Goal: Obtain resource: Download file/media

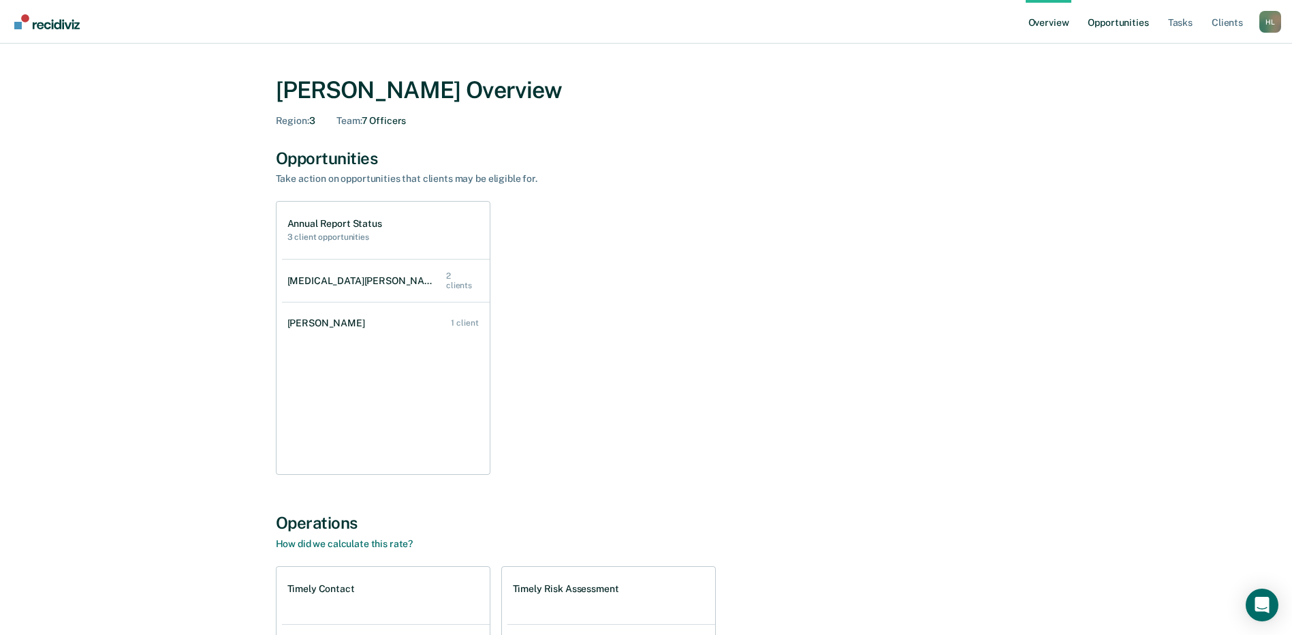
click at [1096, 17] on link "Opportunities" at bounding box center [1118, 22] width 66 height 44
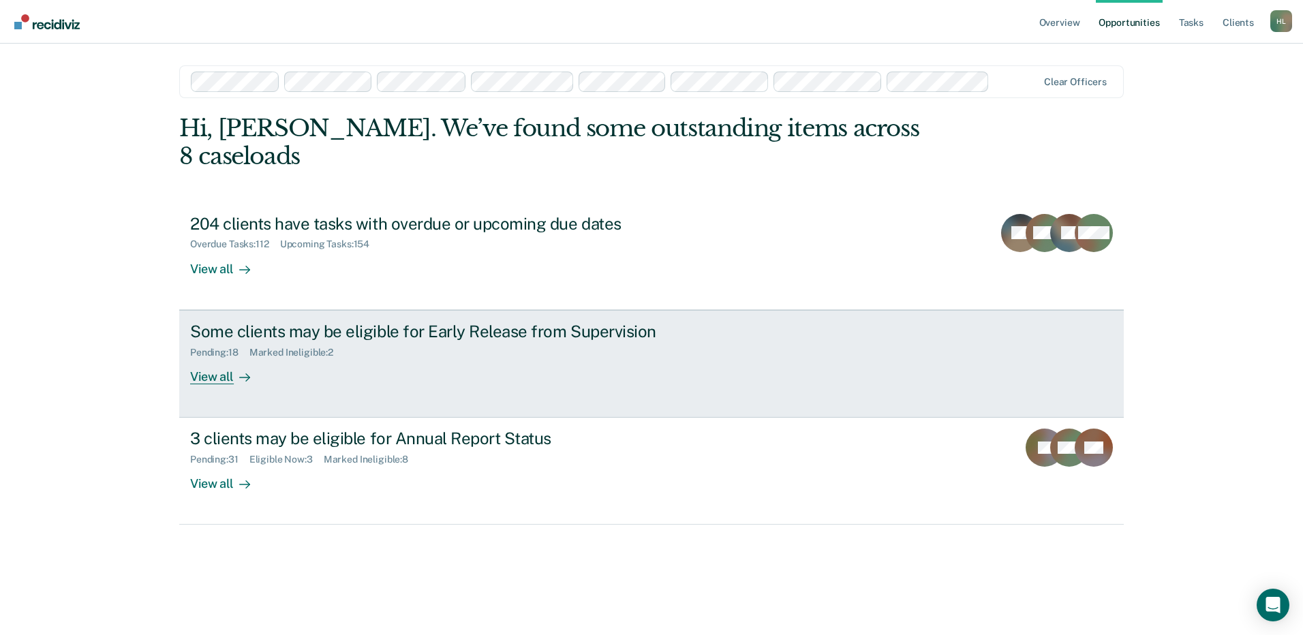
click at [221, 358] on div "View all" at bounding box center [228, 371] width 76 height 27
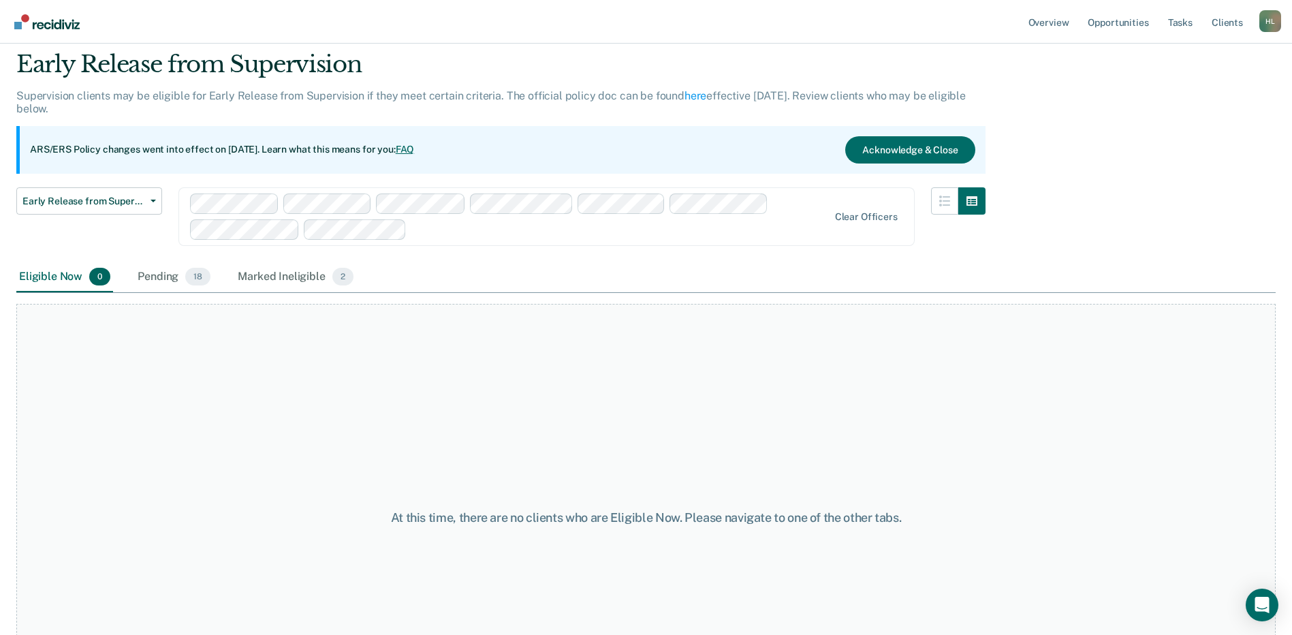
scroll to position [68, 0]
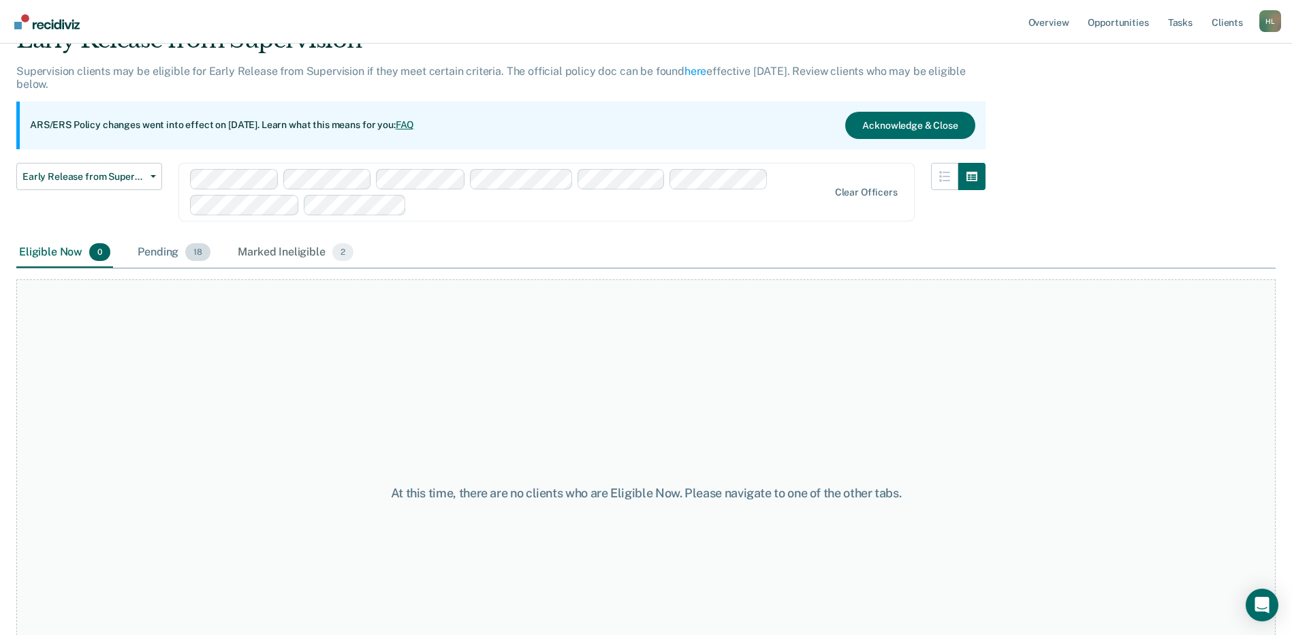
click at [170, 251] on div "Pending 18" at bounding box center [174, 253] width 78 height 30
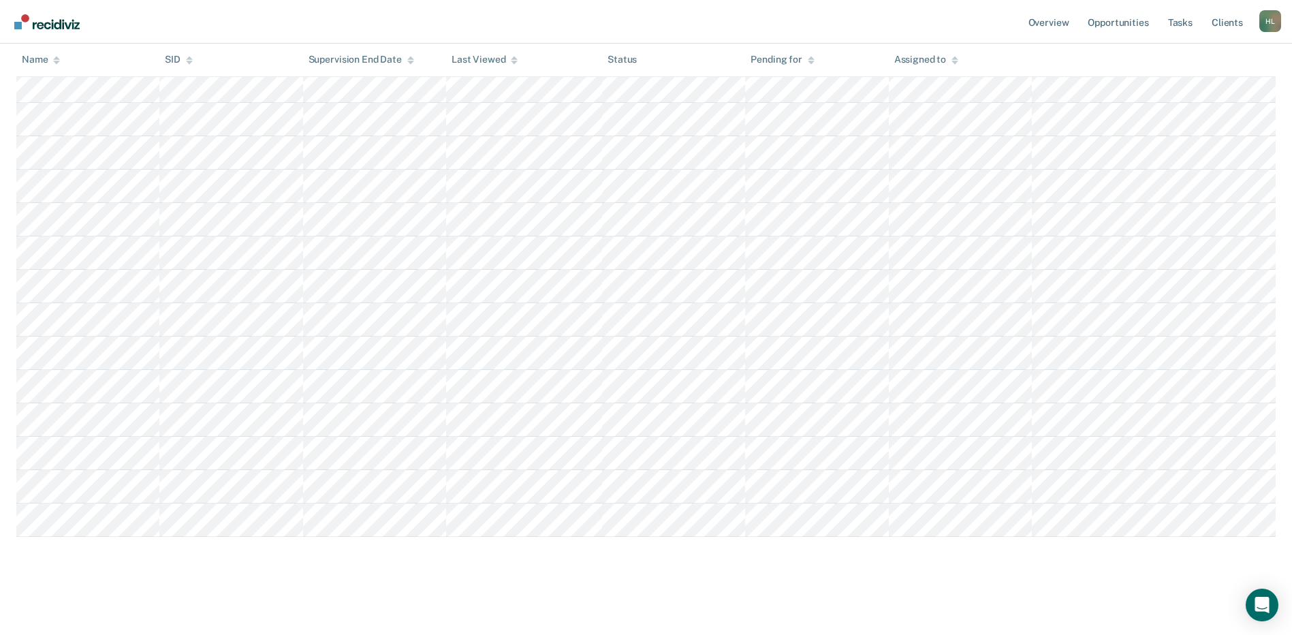
scroll to position [0, 0]
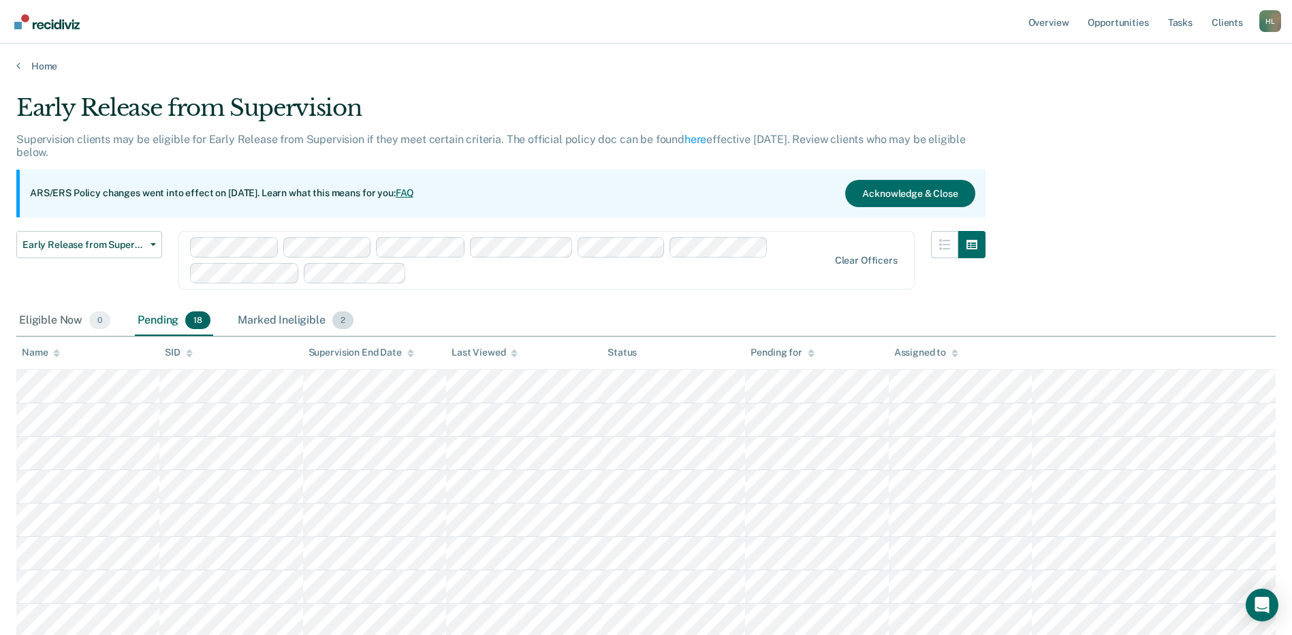
click at [299, 320] on div "Marked Ineligible 2" at bounding box center [295, 321] width 121 height 30
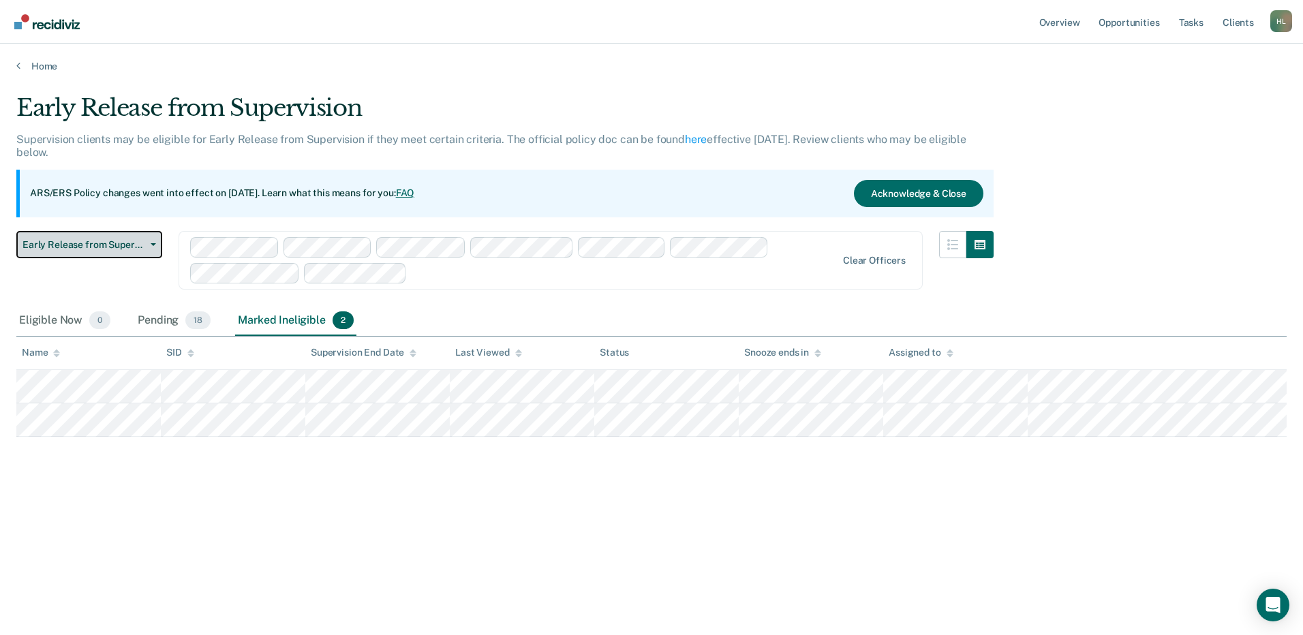
click at [157, 244] on button "Early Release from Supervision" at bounding box center [89, 244] width 146 height 27
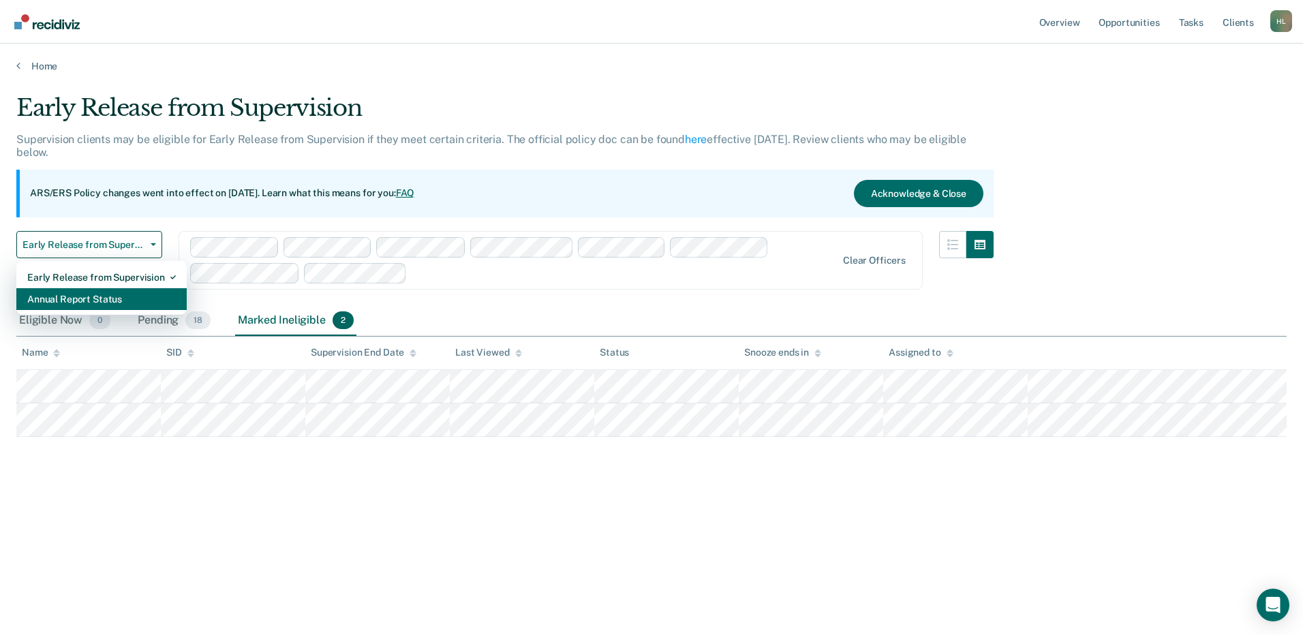
click at [107, 293] on div "Annual Report Status" at bounding box center [101, 299] width 149 height 22
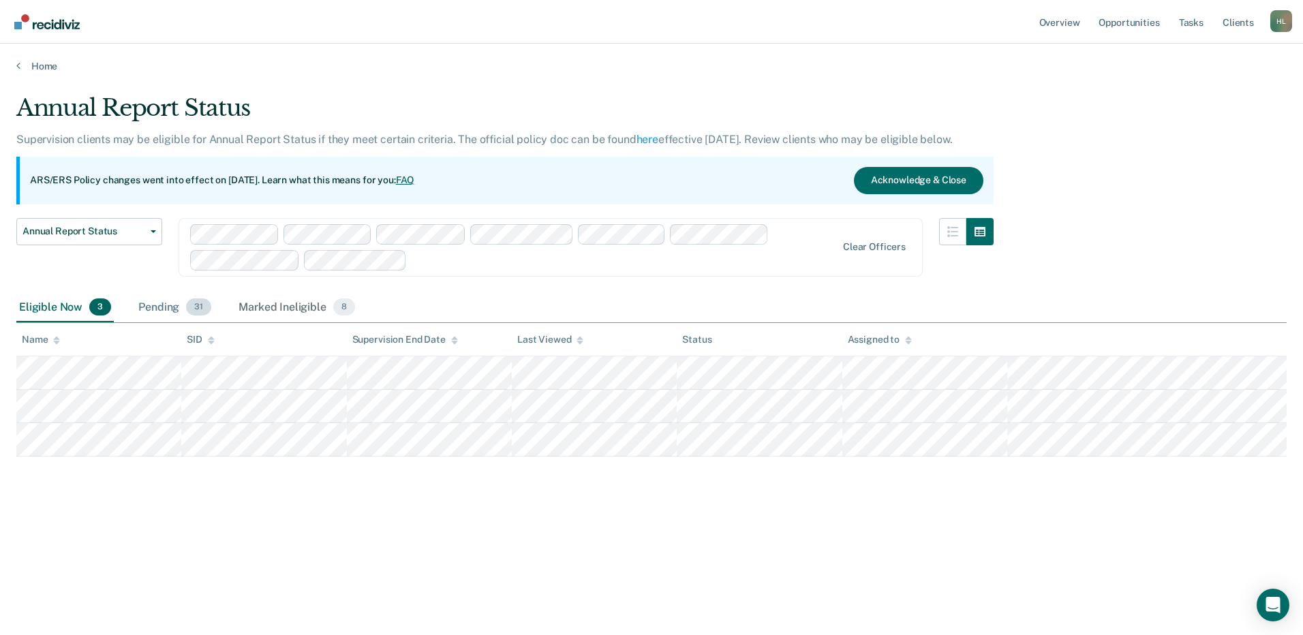
click at [159, 304] on div "Pending 31" at bounding box center [175, 308] width 78 height 30
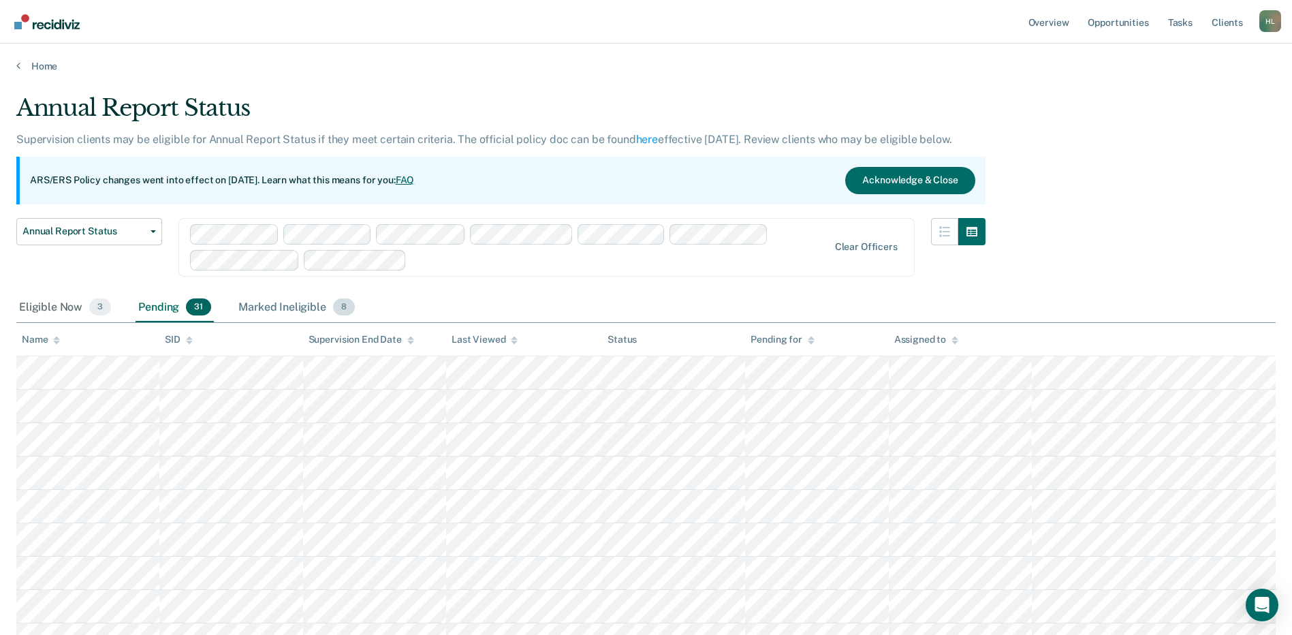
click at [280, 303] on div "Marked Ineligible 8" at bounding box center [297, 308] width 122 height 30
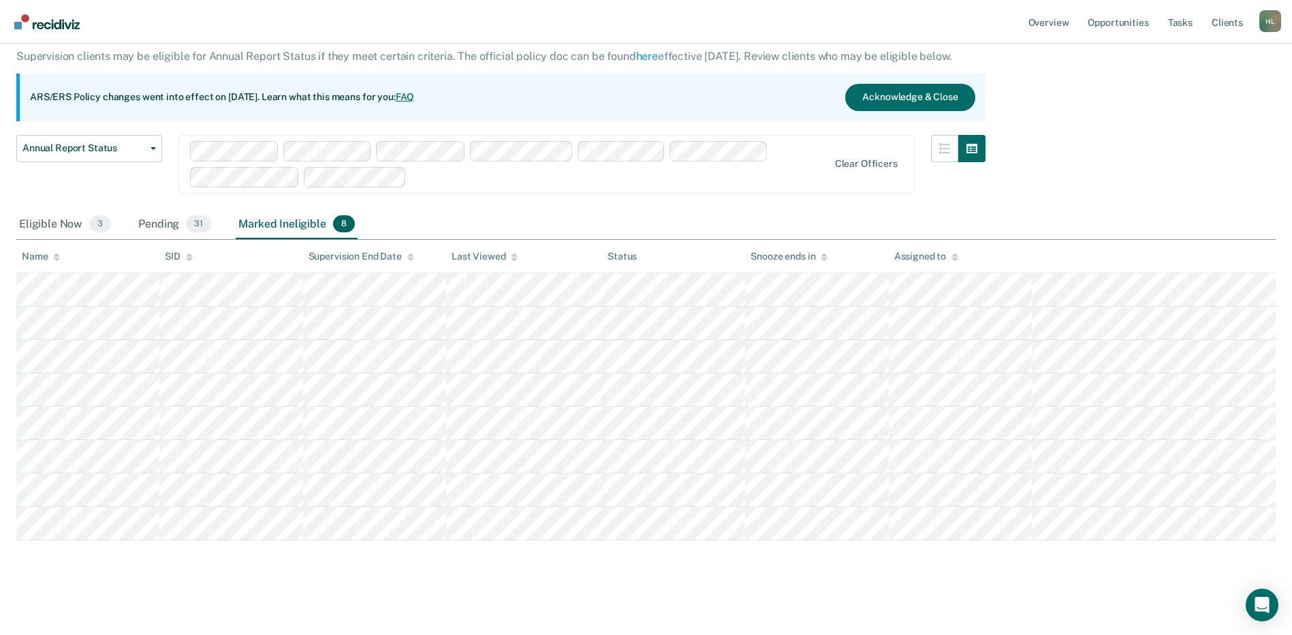
scroll to position [87, 0]
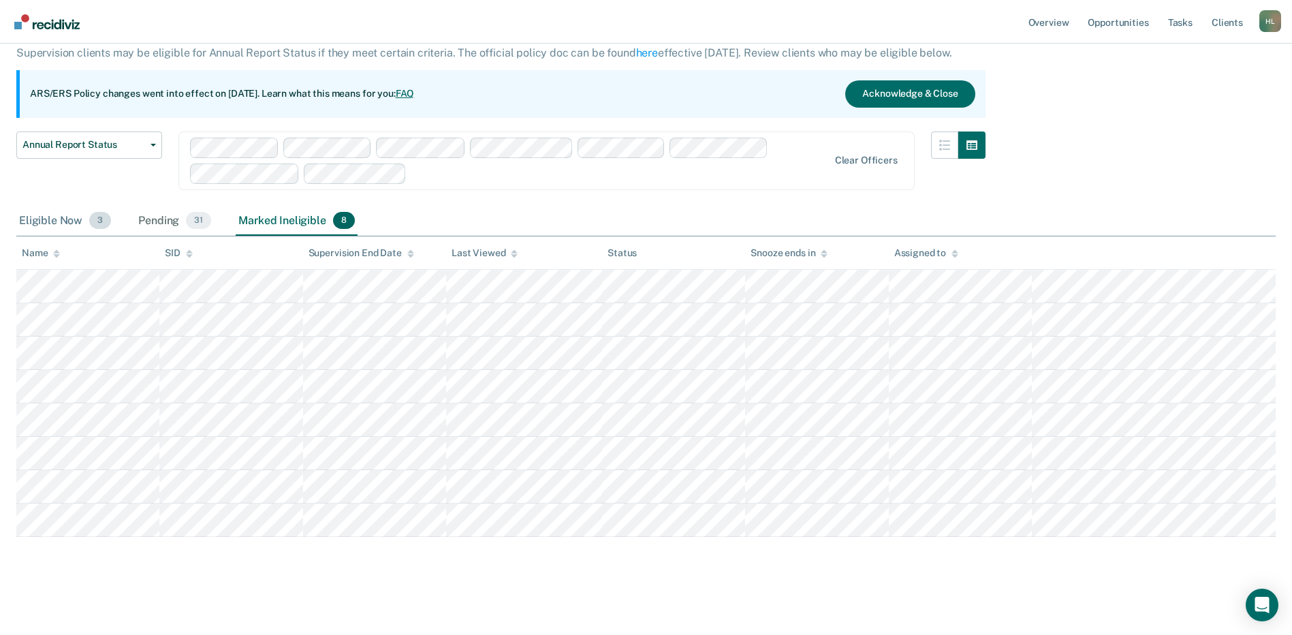
click at [72, 219] on div "Eligible Now 3" at bounding box center [64, 221] width 97 height 30
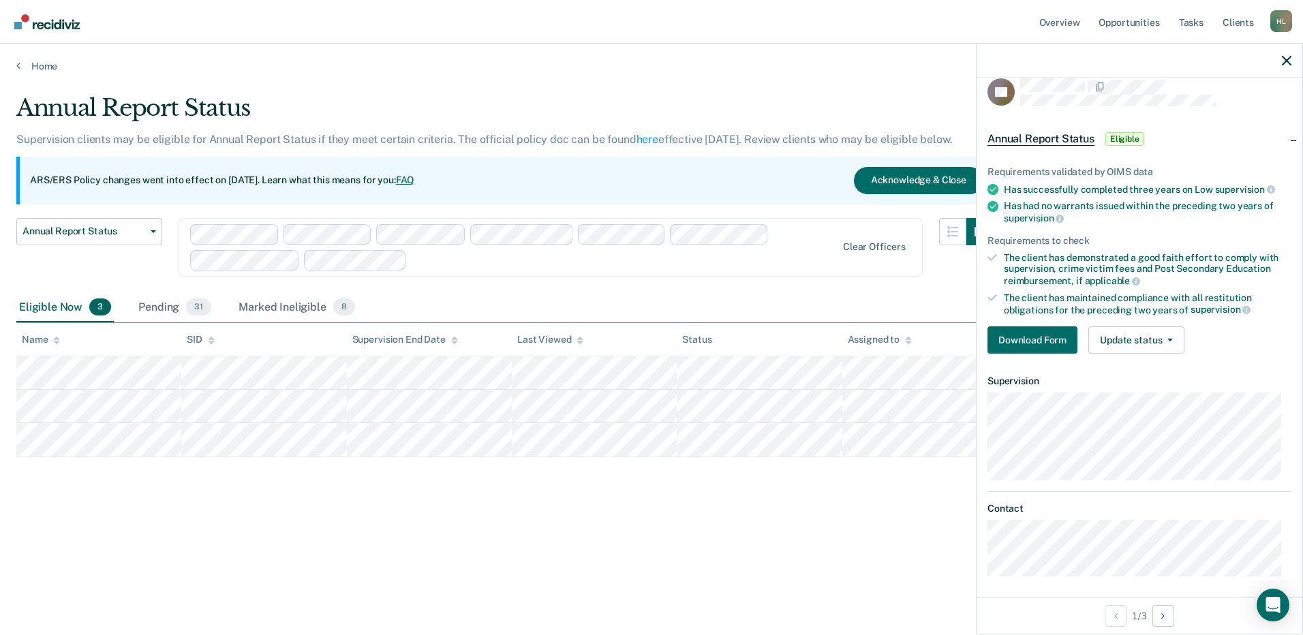
scroll to position [21, 0]
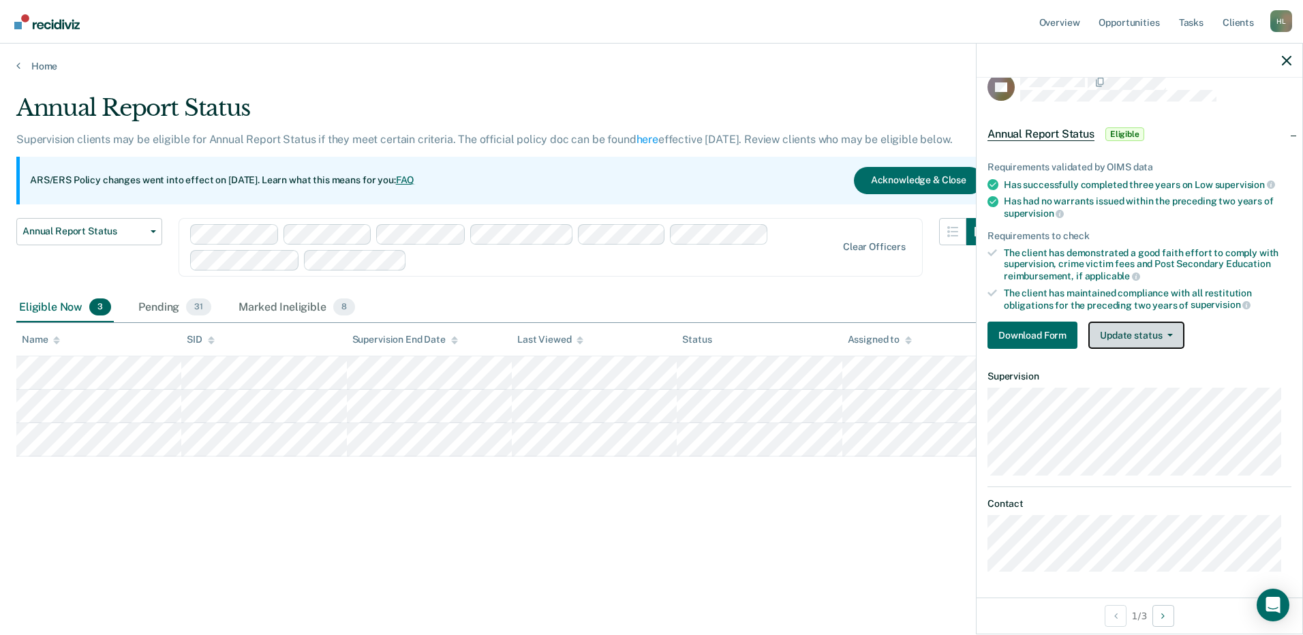
click at [1173, 332] on button "Update status" at bounding box center [1136, 335] width 96 height 27
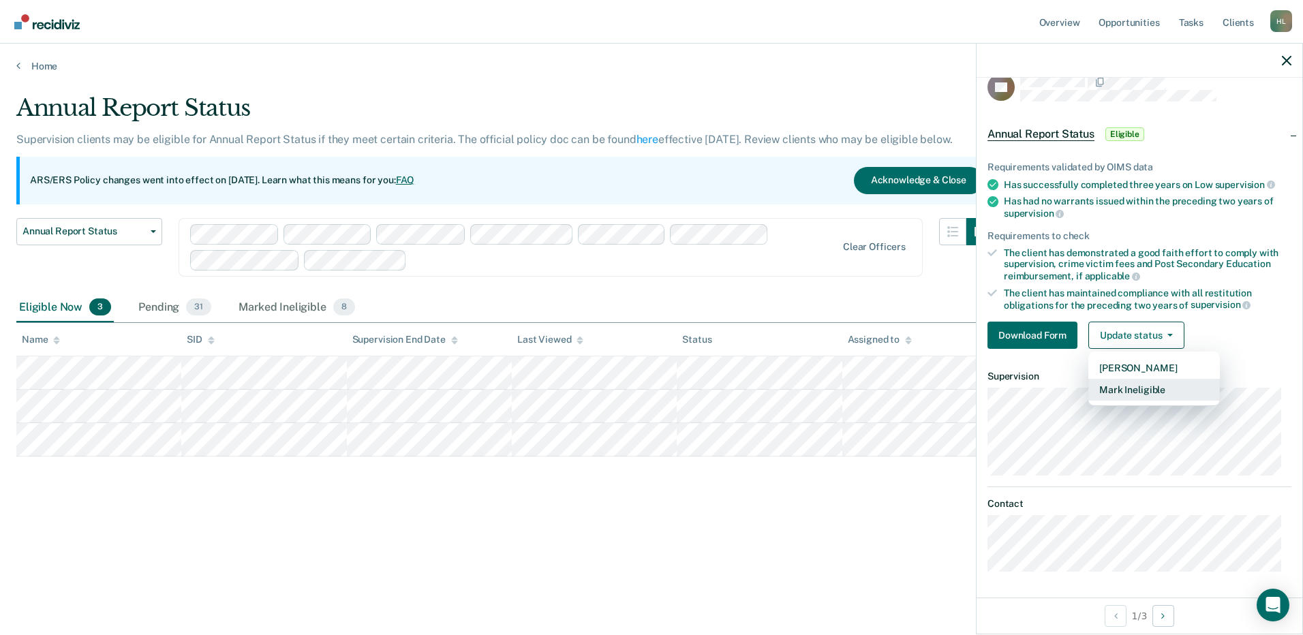
click at [1117, 385] on button "Mark Ineligible" at bounding box center [1153, 390] width 131 height 22
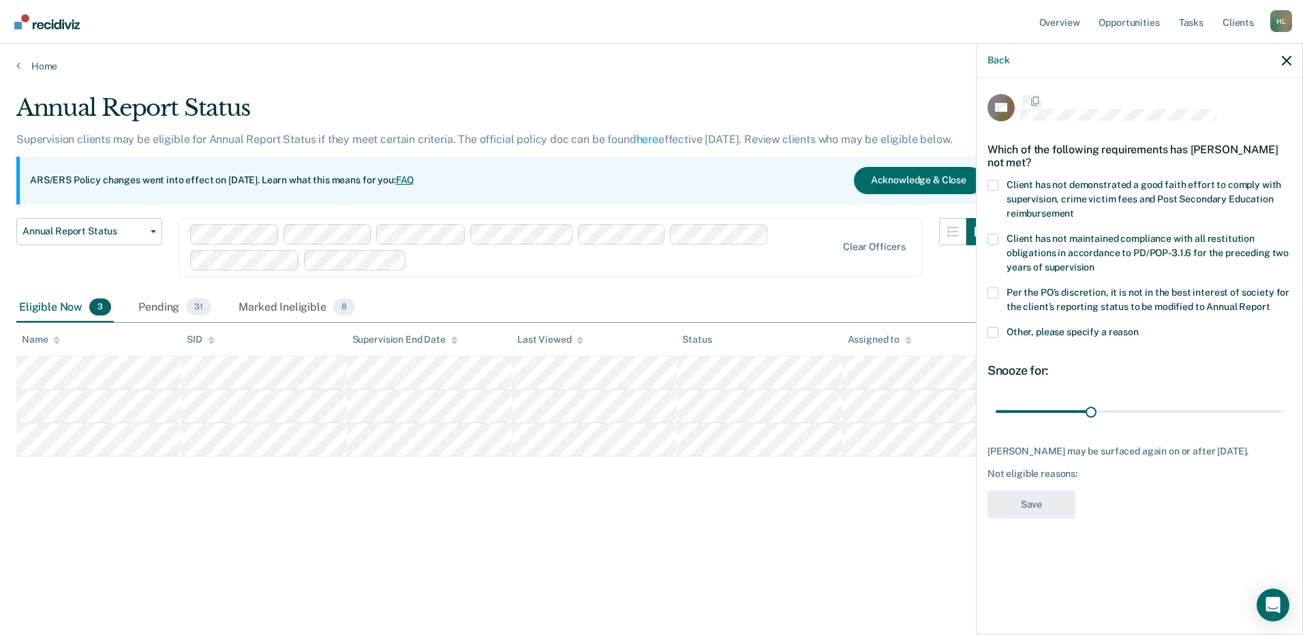
scroll to position [0, 0]
drag, startPoint x: 1090, startPoint y: 412, endPoint x: 1284, endPoint y: 403, distance: 194.3
type input "90"
click at [1283, 403] on input "range" at bounding box center [1139, 413] width 288 height 24
click at [989, 334] on span at bounding box center [992, 333] width 11 height 11
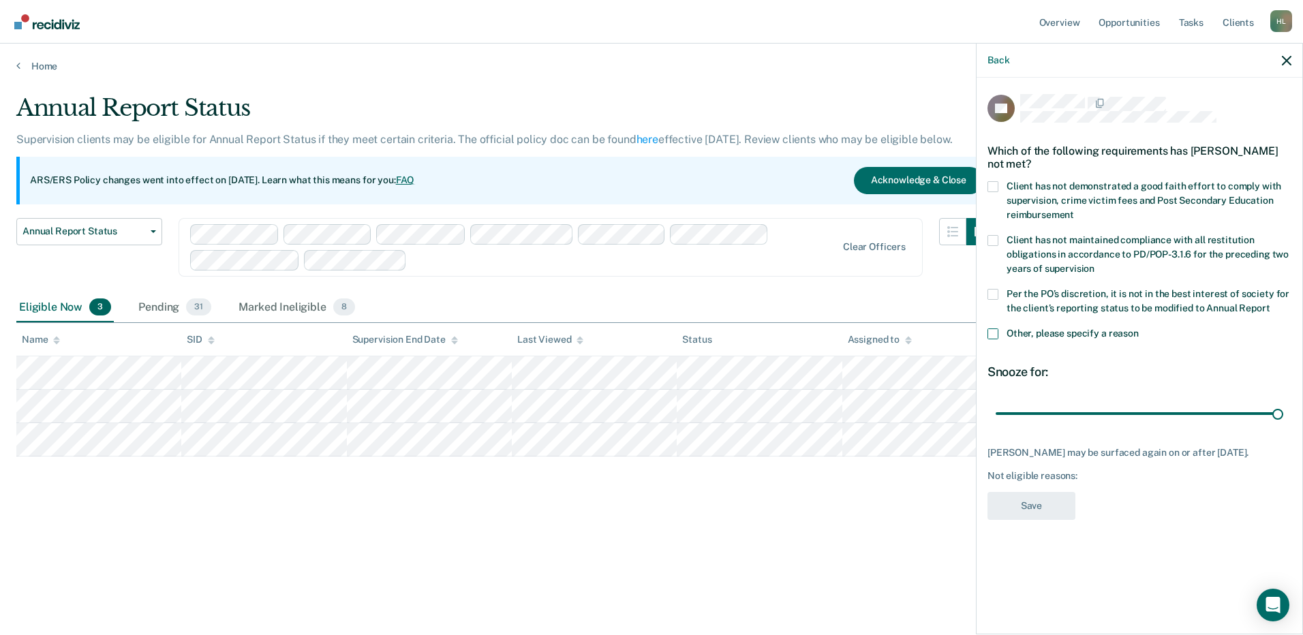
click at [1138, 328] on input "Other, please specify a reason" at bounding box center [1138, 328] width 0 height 0
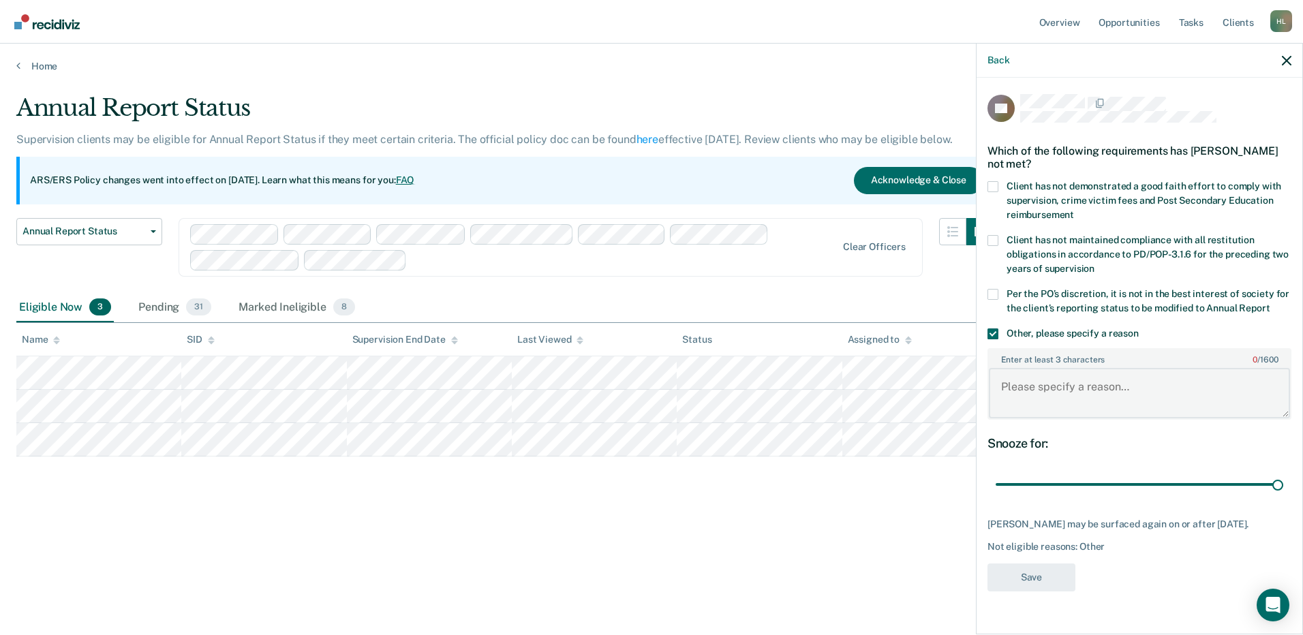
click at [1039, 384] on textarea "Enter at least 3 characters 0 / 1600" at bounding box center [1139, 393] width 301 height 50
type textarea "Client is deceased."
click at [1054, 574] on button "Save" at bounding box center [1031, 577] width 88 height 28
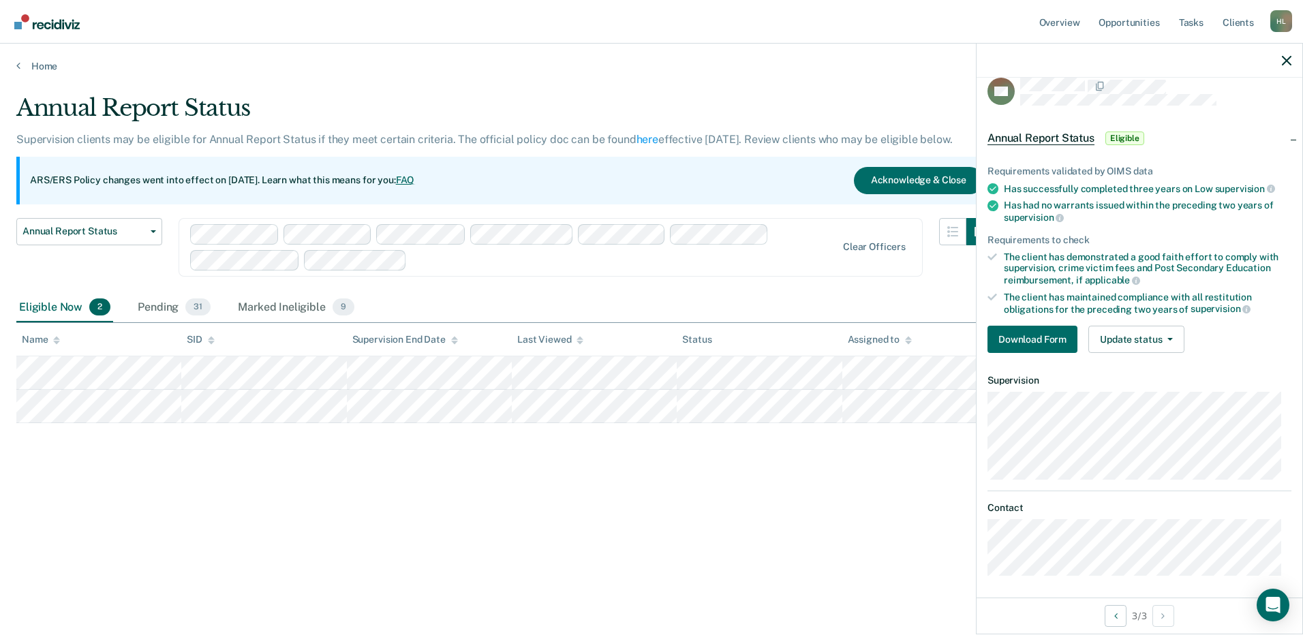
scroll to position [21, 0]
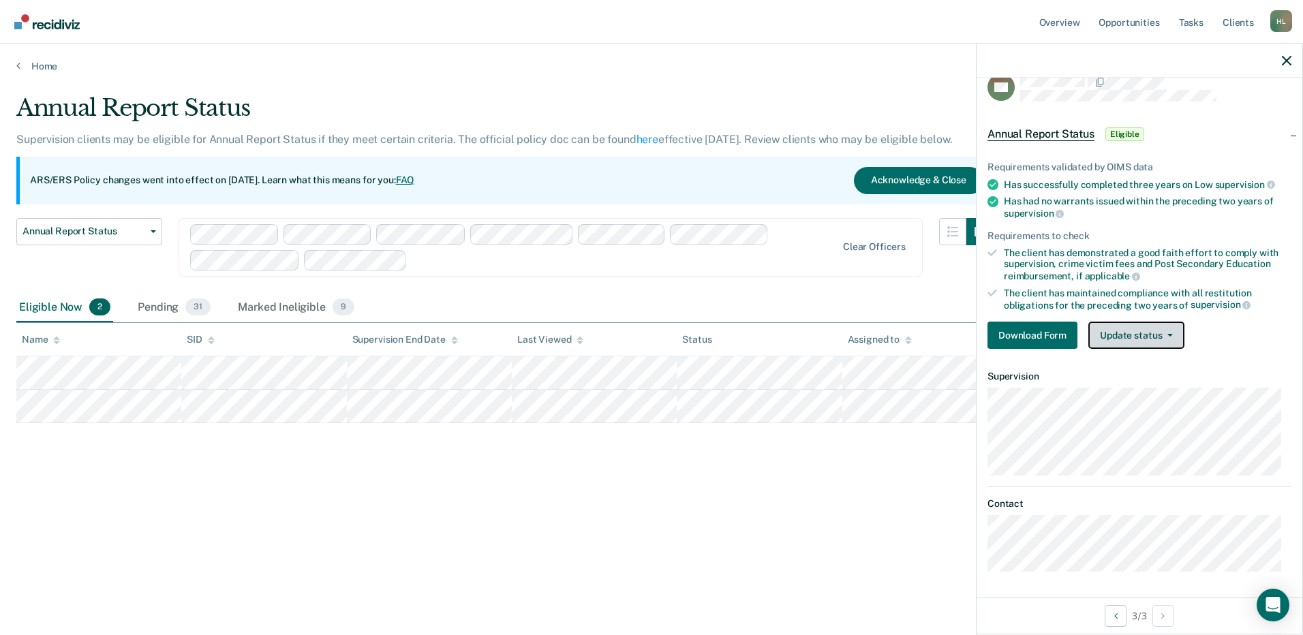
click at [1123, 332] on button "Update status" at bounding box center [1136, 335] width 96 height 27
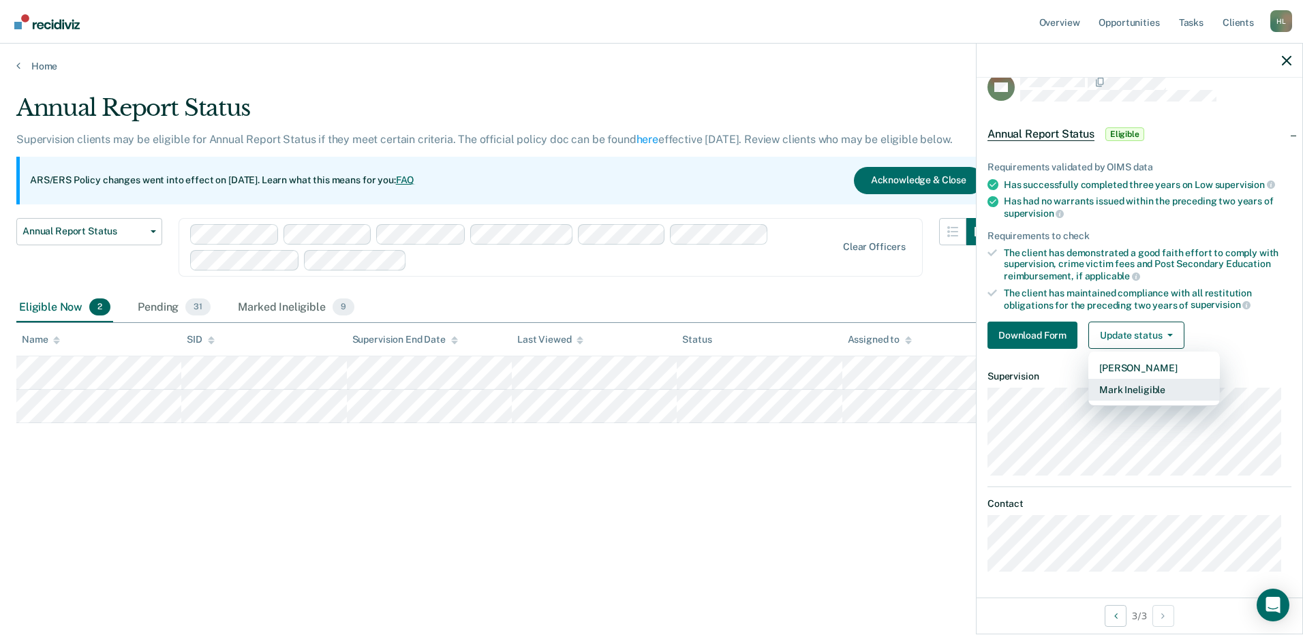
click at [1112, 387] on button "Mark Ineligible" at bounding box center [1153, 390] width 131 height 22
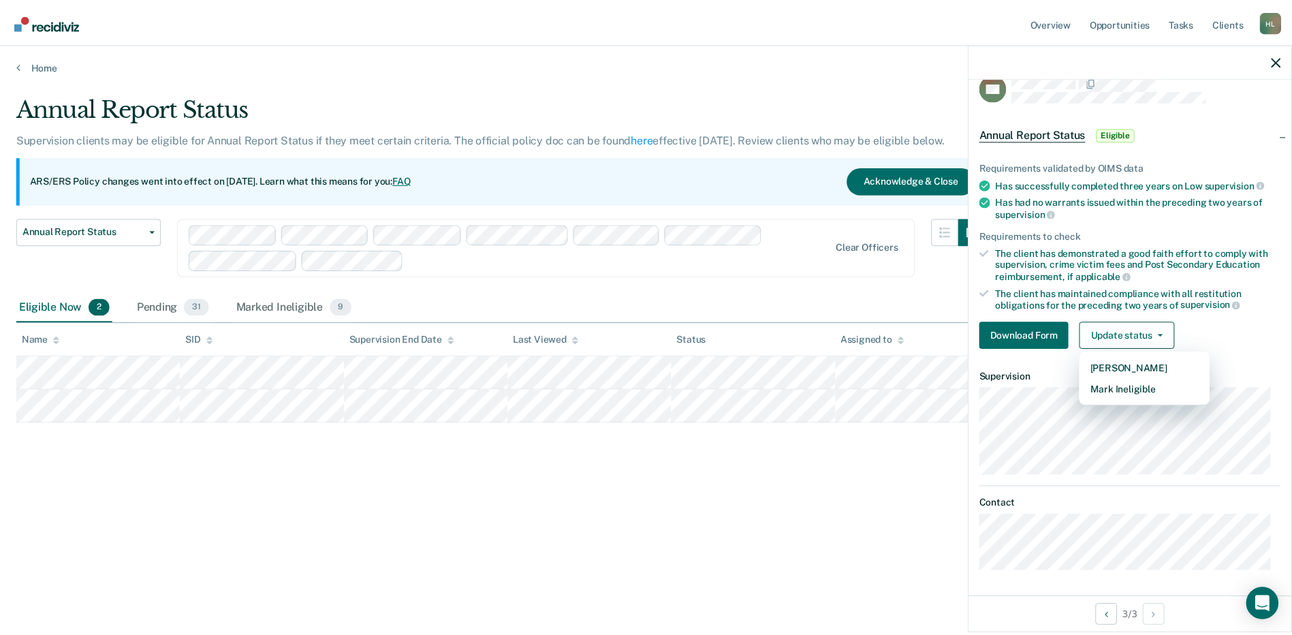
scroll to position [0, 0]
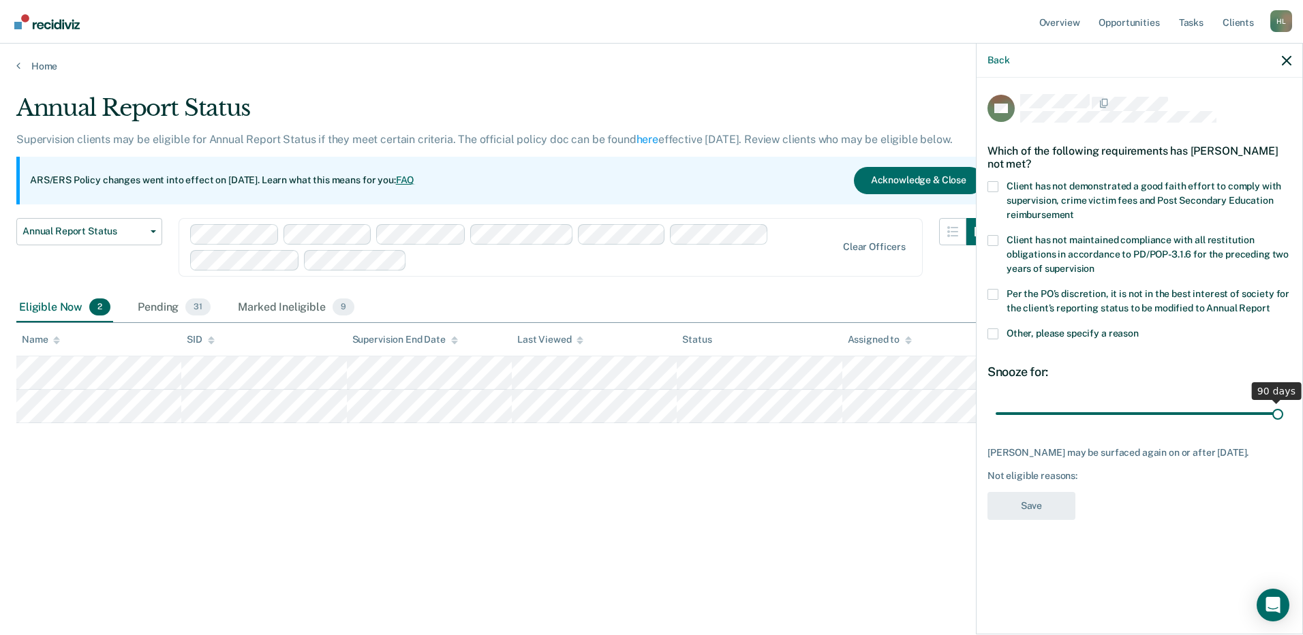
drag, startPoint x: 1089, startPoint y: 413, endPoint x: 1288, endPoint y: 434, distance: 200.1
type input "90"
click at [1283, 425] on input "range" at bounding box center [1139, 413] width 288 height 24
click at [995, 334] on span at bounding box center [992, 333] width 11 height 11
click at [1138, 328] on input "Other, please specify a reason" at bounding box center [1138, 328] width 0 height 0
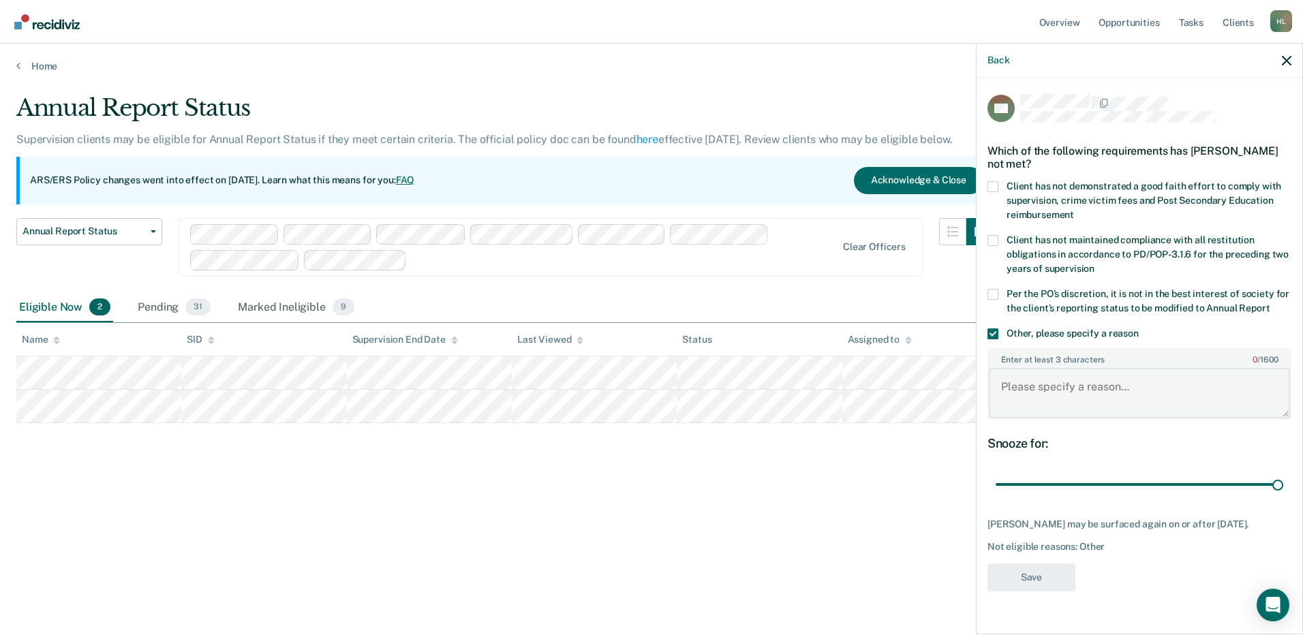
click at [1058, 386] on textarea "Enter at least 3 characters 0 / 1600" at bounding box center [1139, 393] width 301 height 50
type textarea "Client is currently on the SNOP caseload."
click at [1044, 576] on button "Save" at bounding box center [1031, 577] width 88 height 28
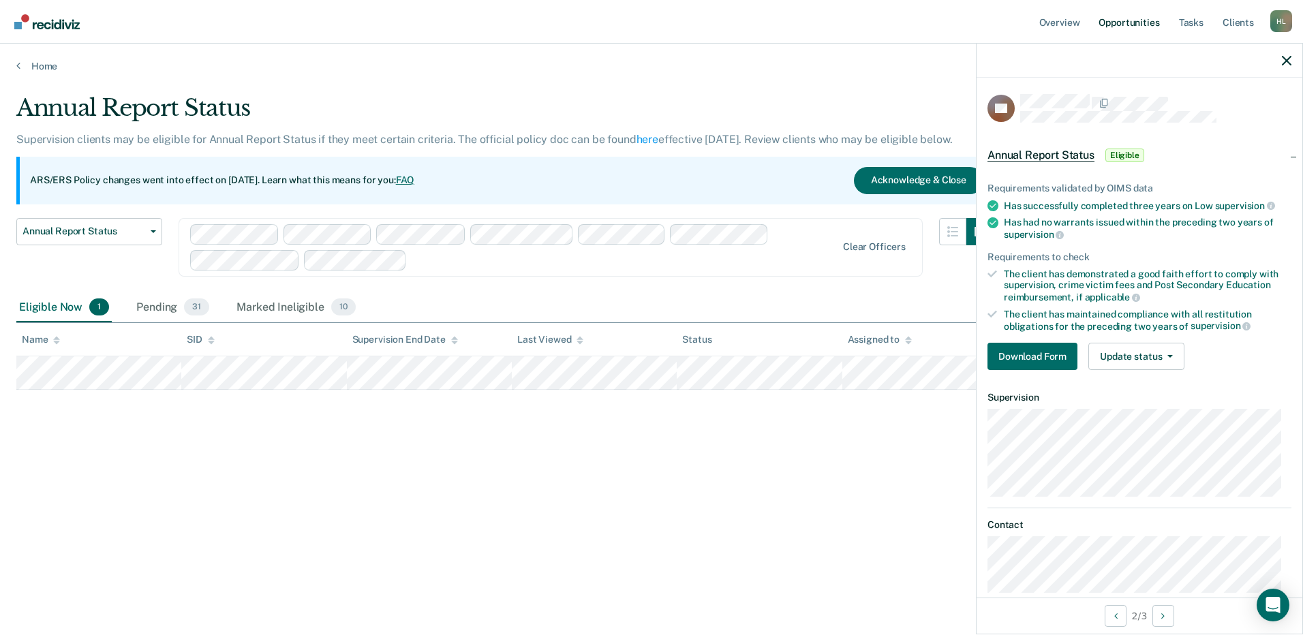
click at [1143, 25] on link "Opportunities" at bounding box center [1129, 22] width 66 height 44
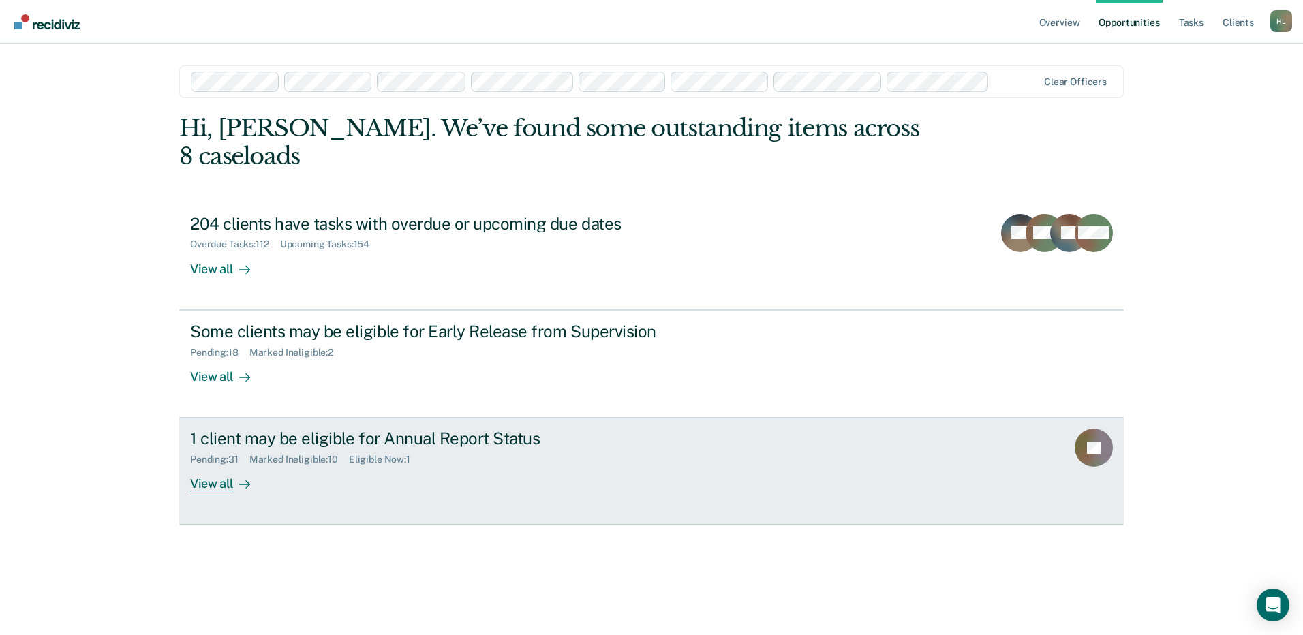
click at [811, 421] on link "1 client may be eligible for Annual Report Status Pending : 31 Marked Ineligibl…" at bounding box center [651, 471] width 944 height 107
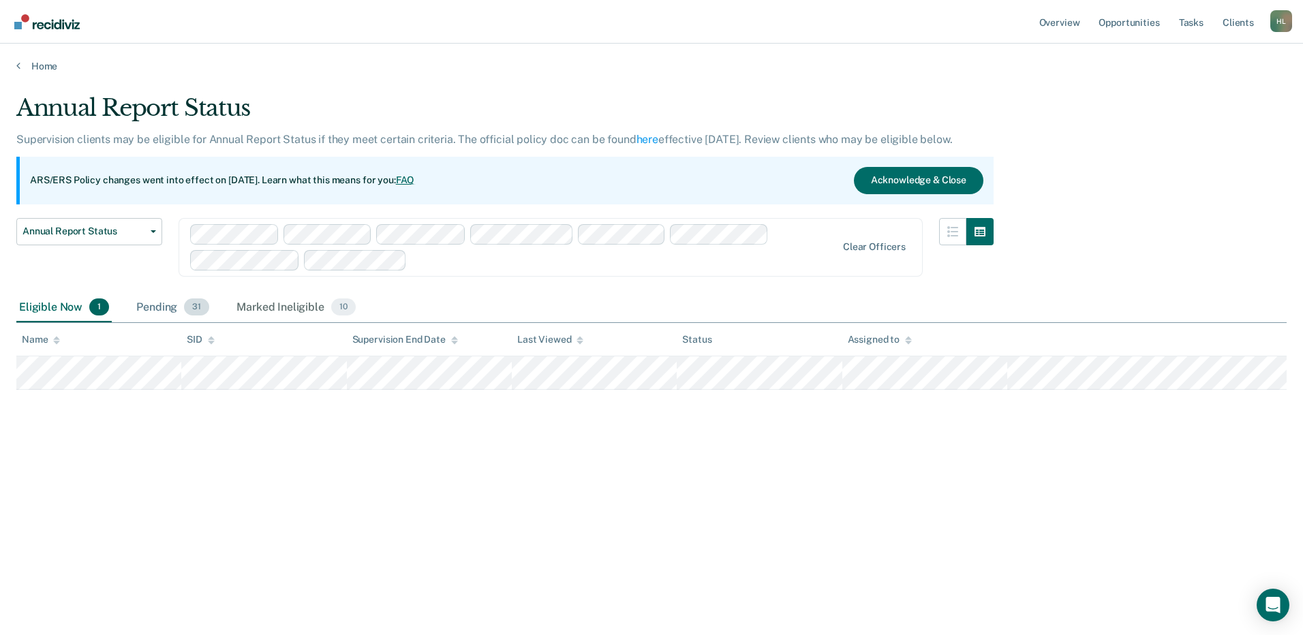
click at [155, 305] on div "Pending 31" at bounding box center [173, 308] width 78 height 30
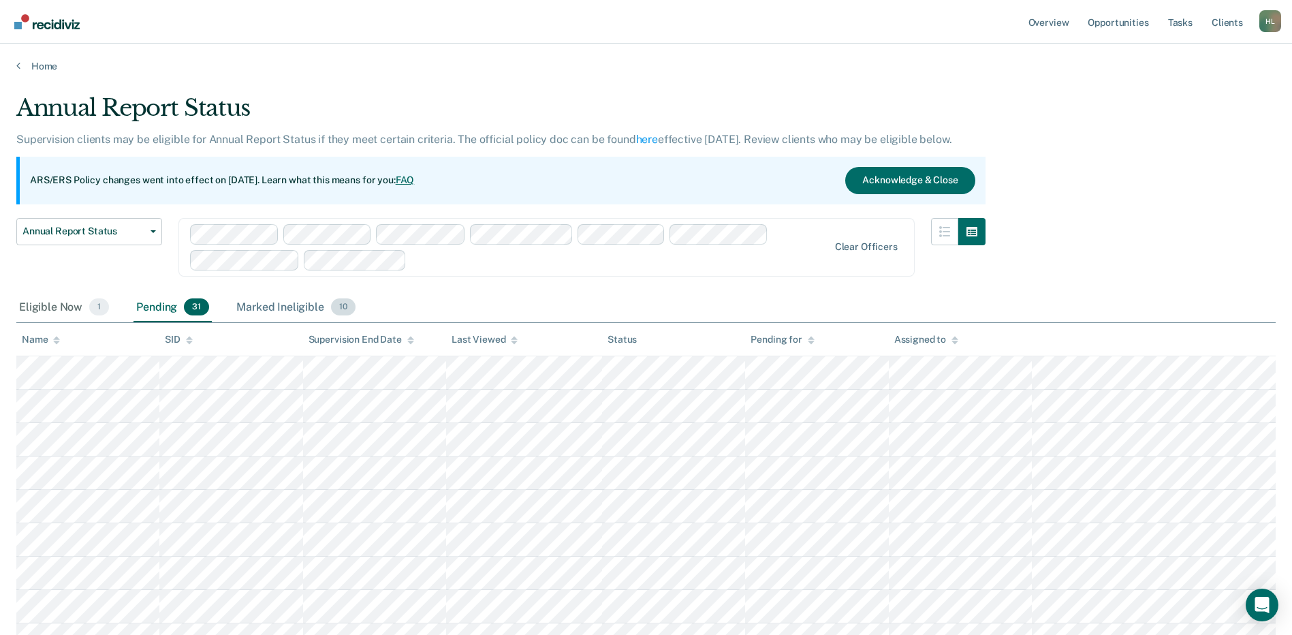
click at [262, 305] on div "Marked Ineligible 10" at bounding box center [296, 308] width 124 height 30
click at [154, 303] on div "Pending 31" at bounding box center [173, 308] width 78 height 30
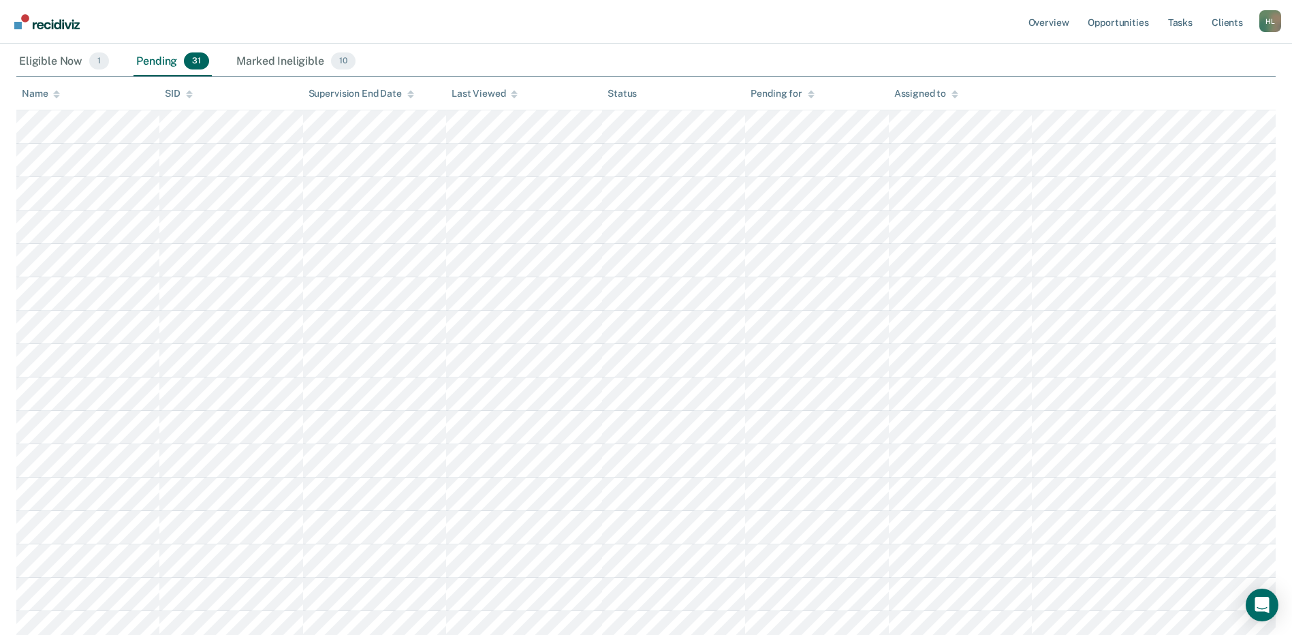
scroll to position [105, 0]
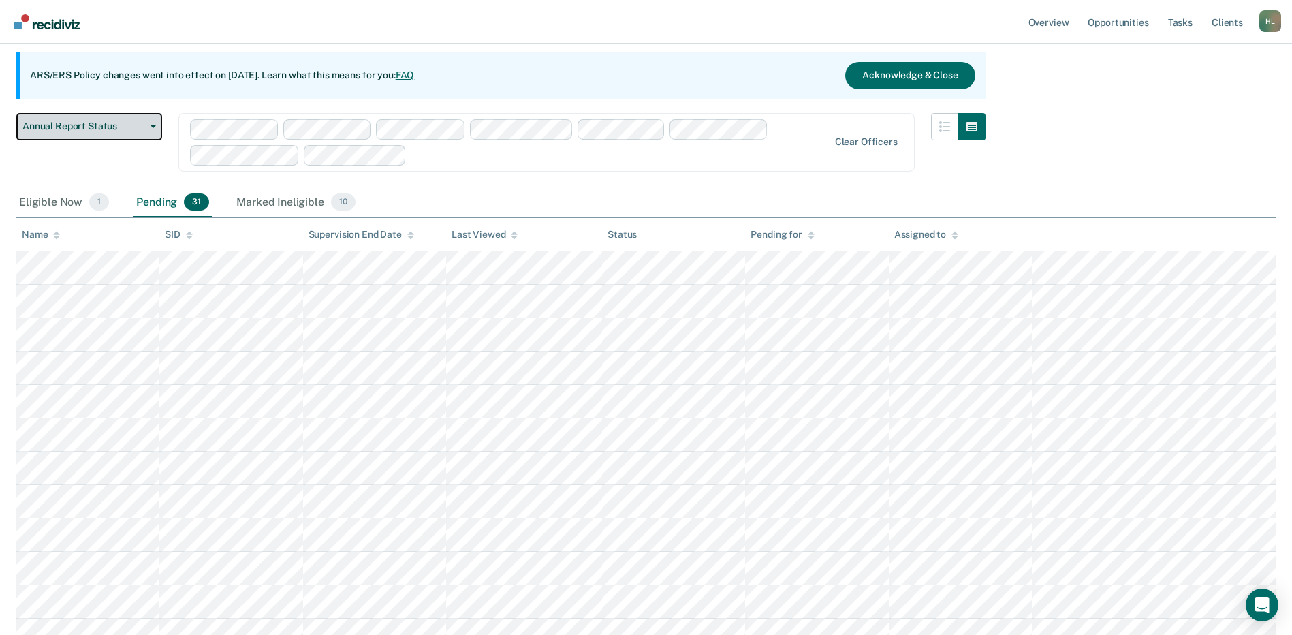
click at [157, 127] on button "Annual Report Status" at bounding box center [89, 126] width 146 height 27
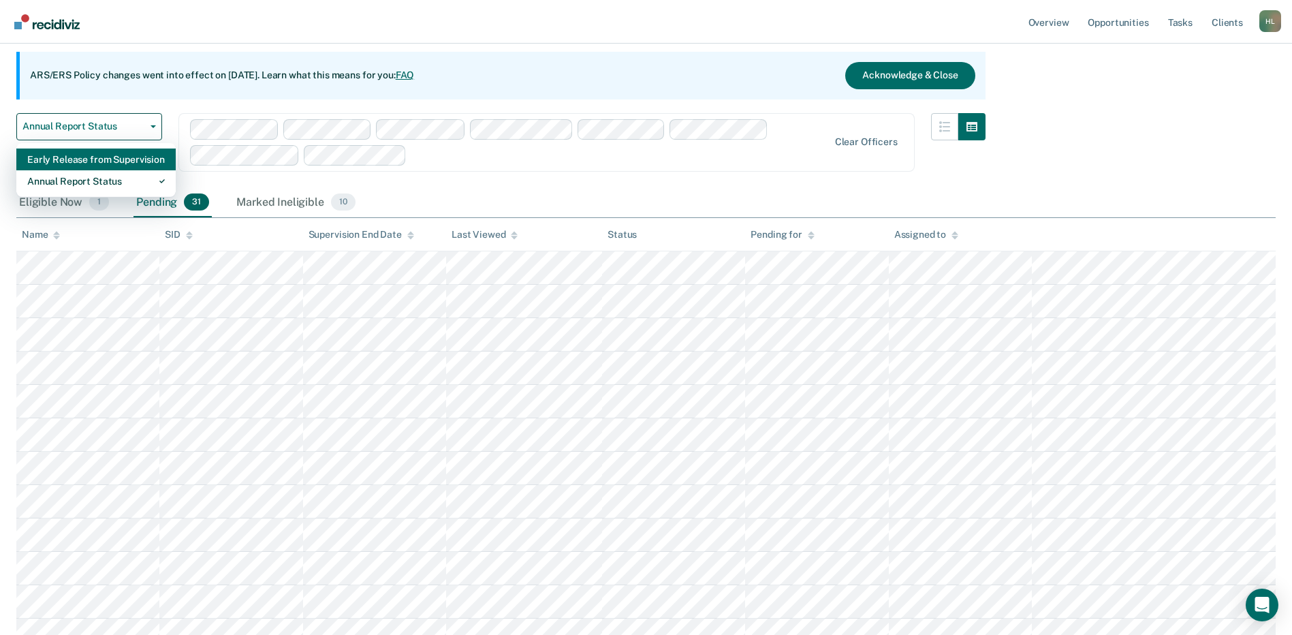
click at [133, 163] on div "Early Release from Supervision" at bounding box center [96, 160] width 138 height 22
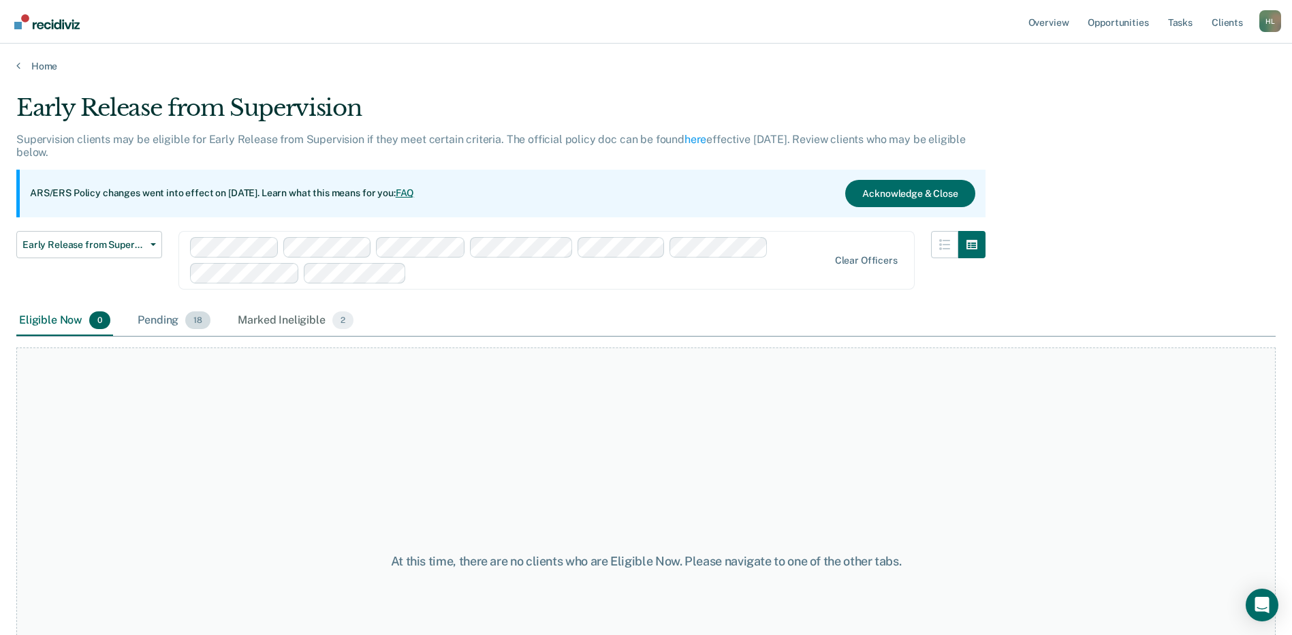
click at [173, 320] on div "Pending 18" at bounding box center [174, 321] width 78 height 30
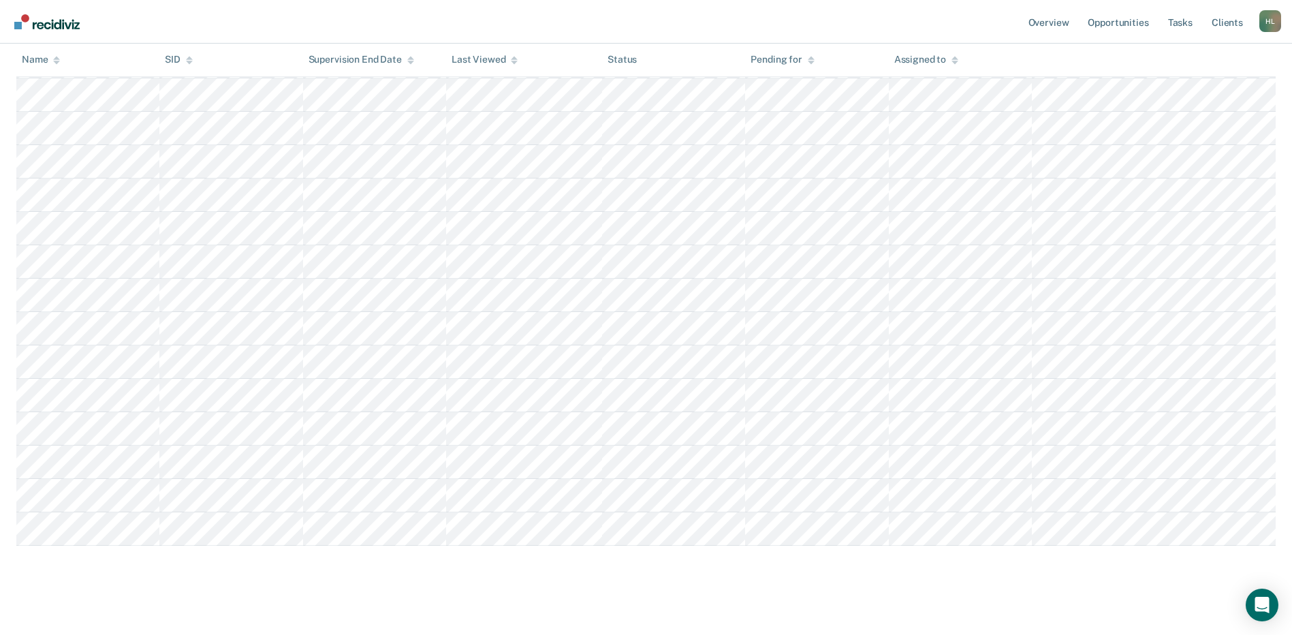
scroll to position [434, 0]
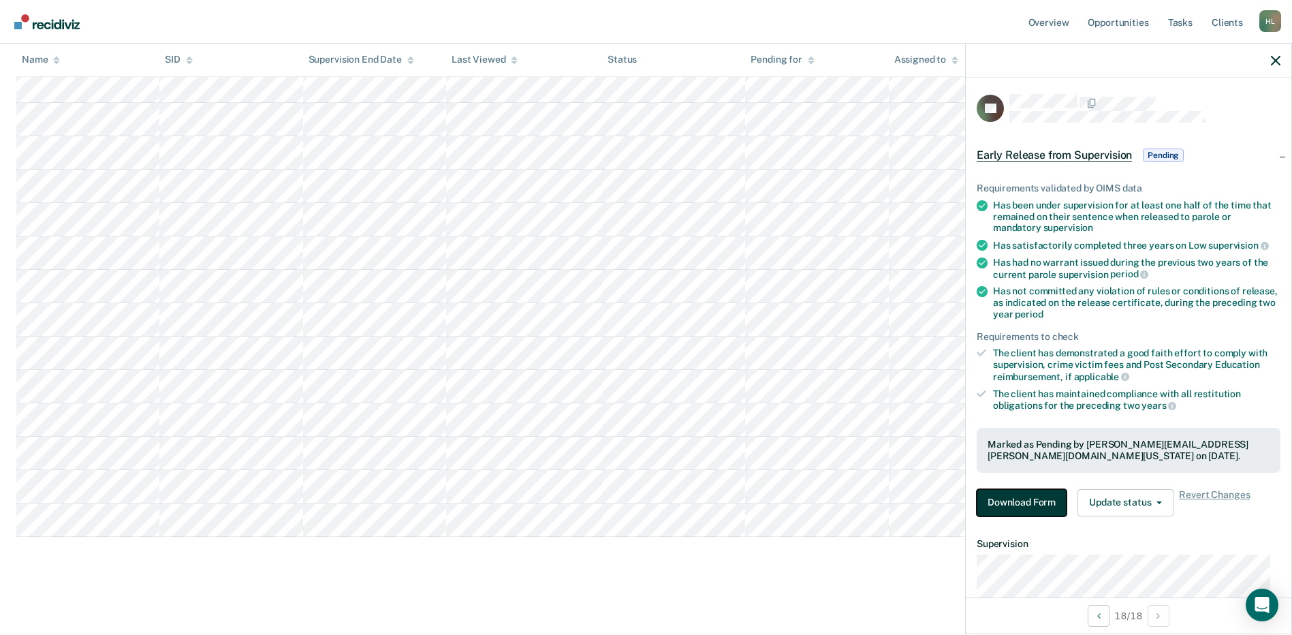
click at [999, 498] on button "Download Form" at bounding box center [1022, 502] width 90 height 27
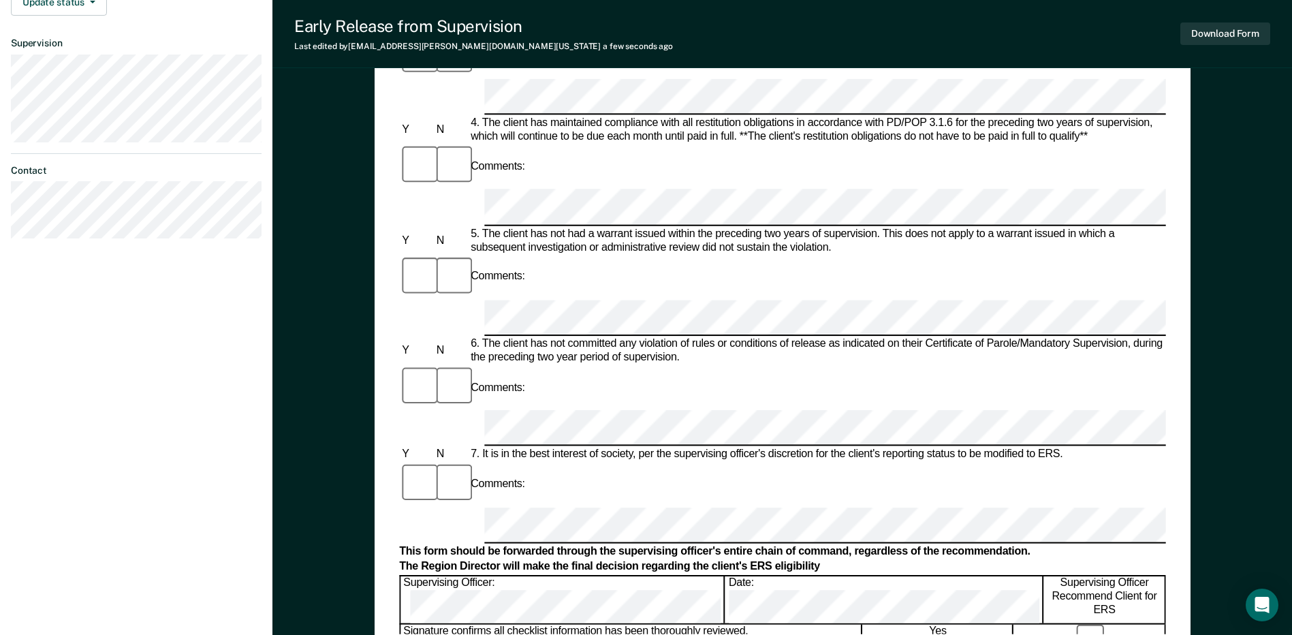
scroll to position [648, 0]
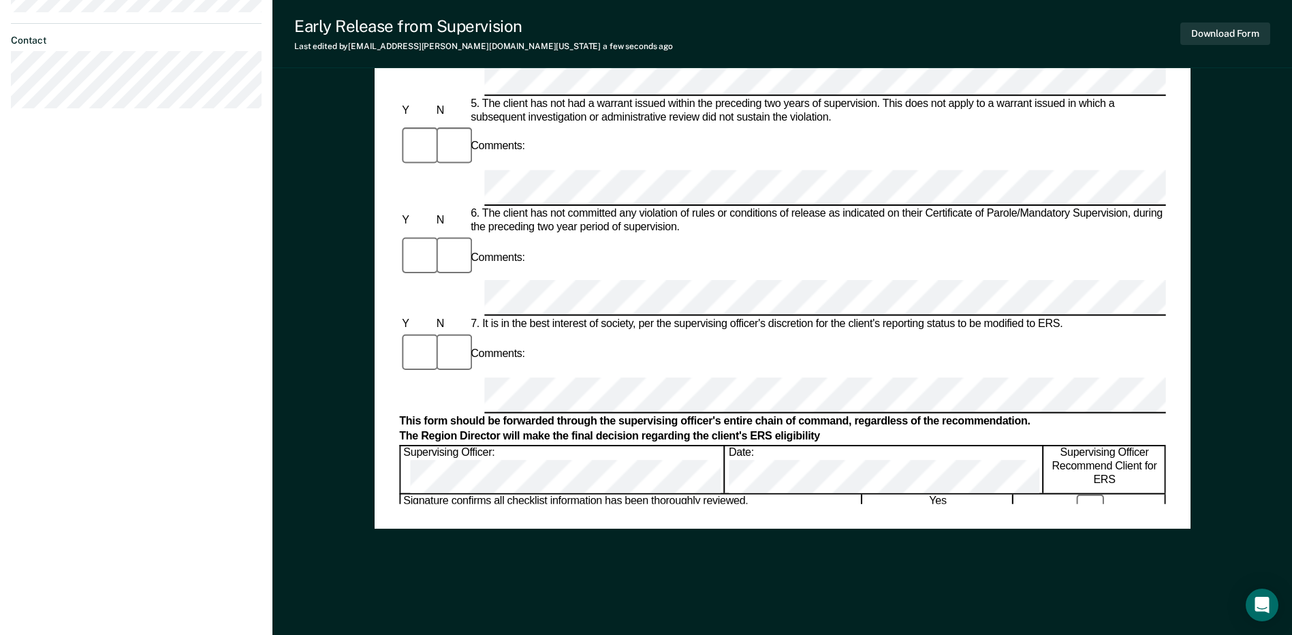
click at [624, 570] on div "Early Release from Supervision (ERS) Checklist, Recommendation, and Determinati…" at bounding box center [783, 35] width 816 height 1155
click at [1191, 28] on button "Download Form" at bounding box center [1226, 33] width 90 height 22
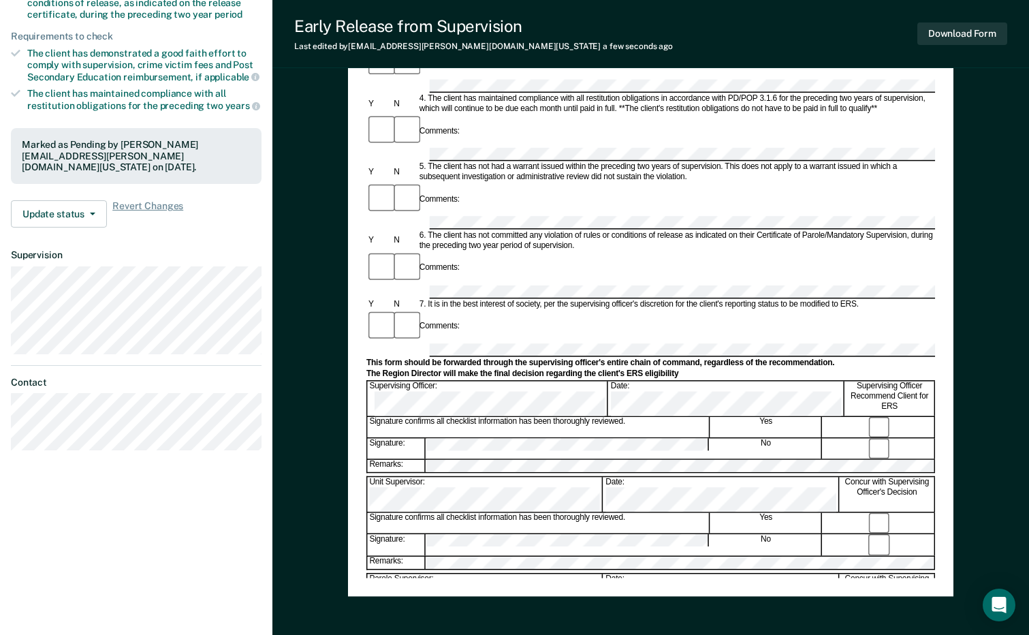
scroll to position [0, 0]
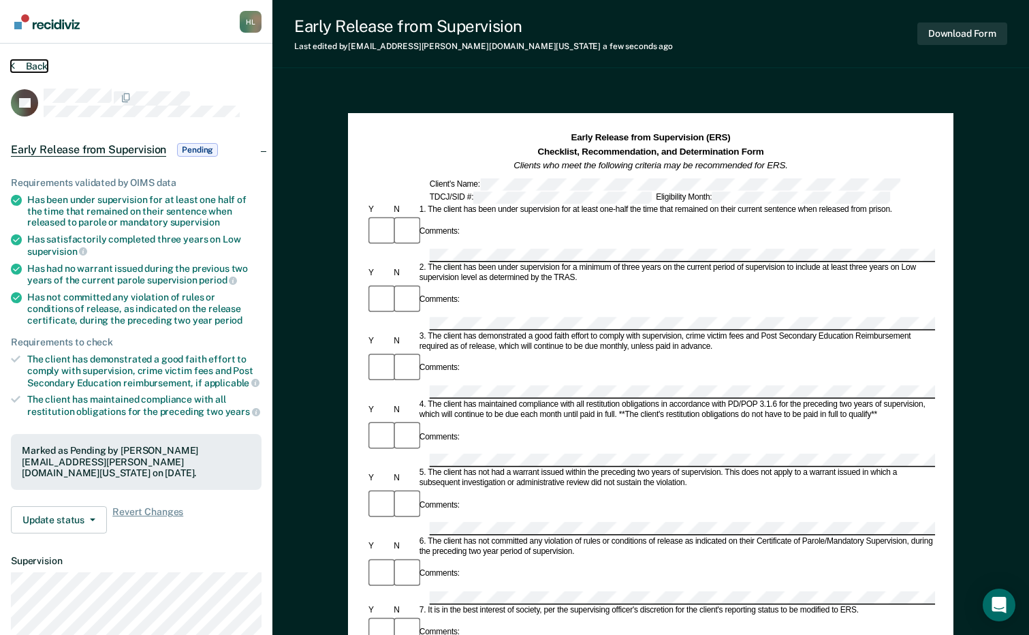
click at [32, 61] on button "Back" at bounding box center [29, 66] width 37 height 12
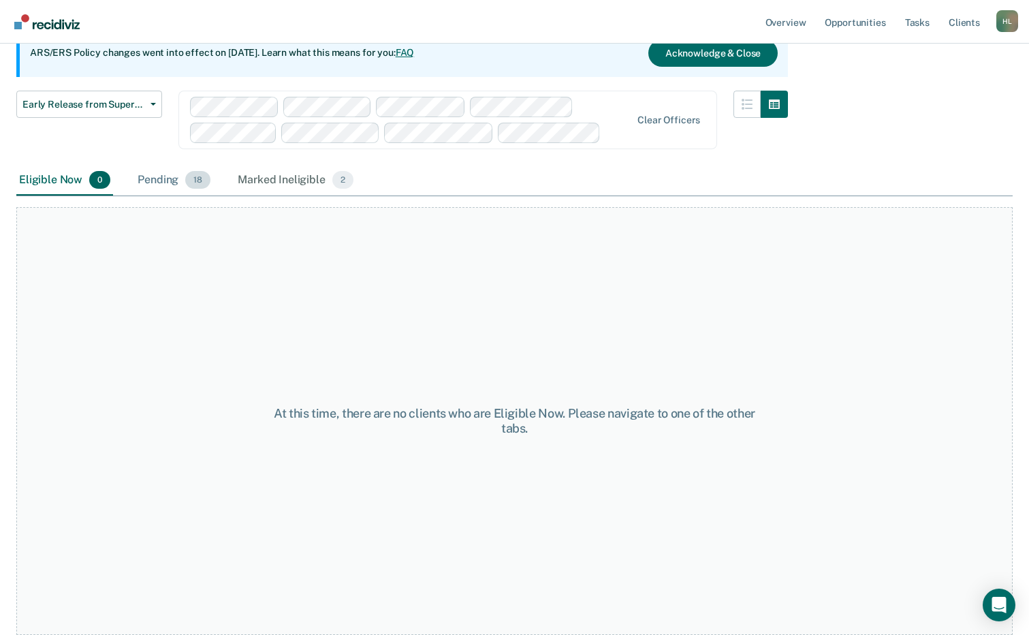
click at [169, 180] on div "Pending 18" at bounding box center [174, 181] width 78 height 30
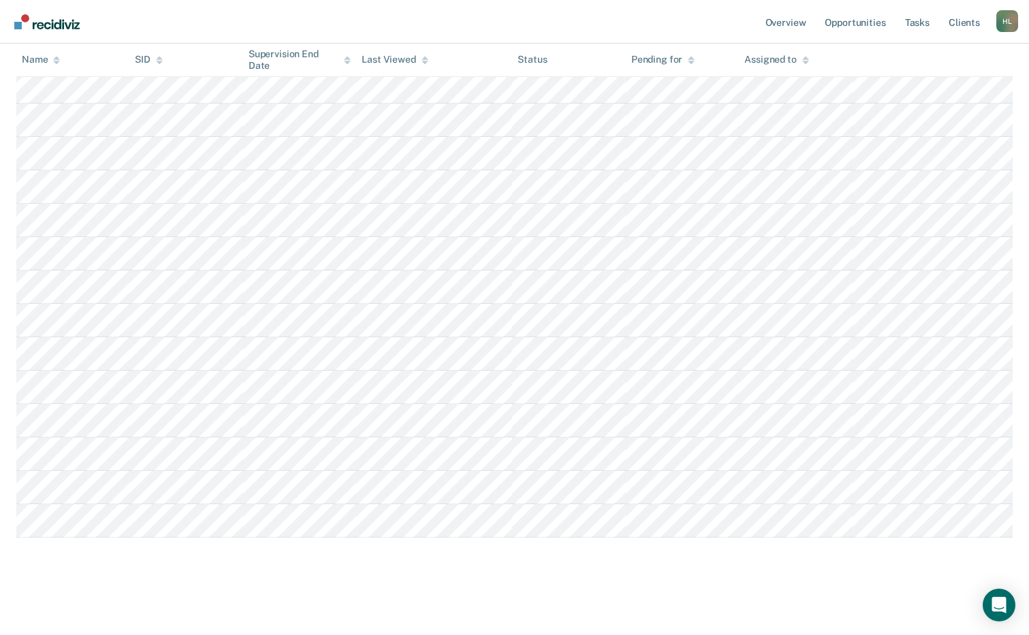
scroll to position [434, 0]
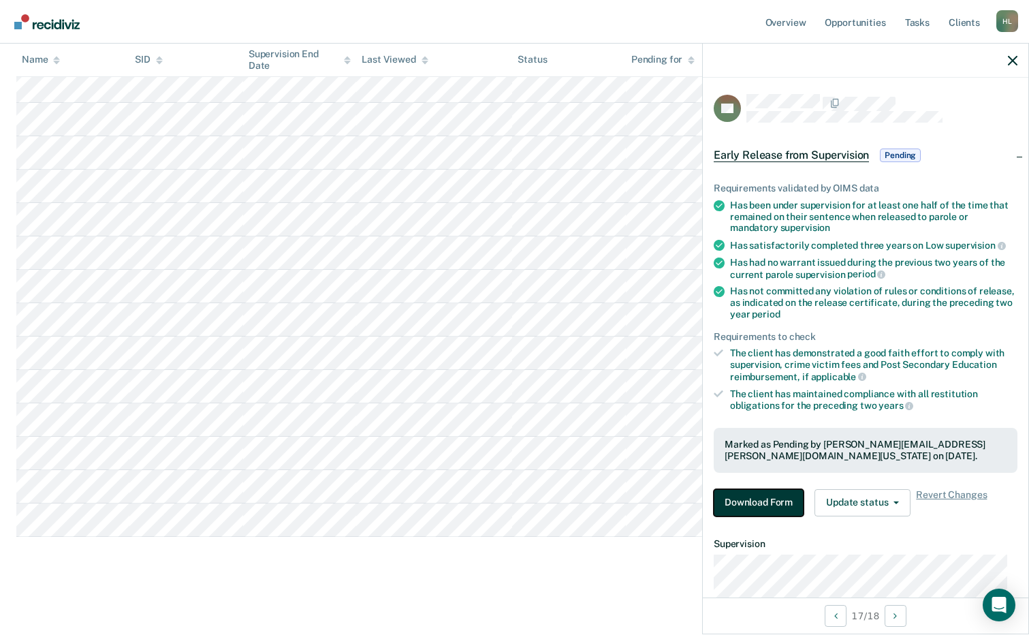
click at [765, 501] on button "Download Form" at bounding box center [759, 502] width 90 height 27
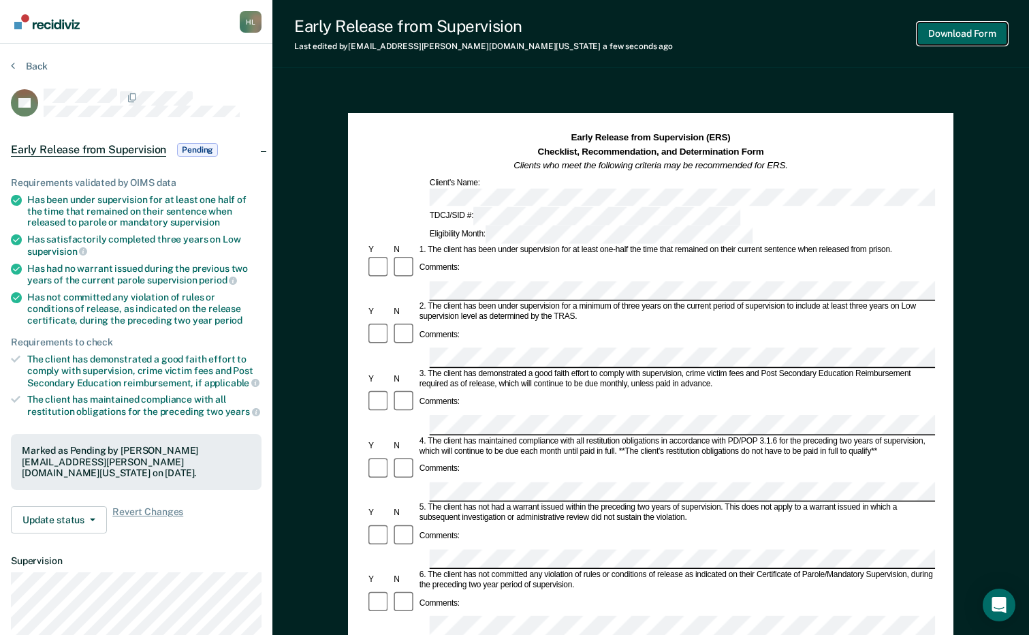
click at [972, 37] on button "Download Form" at bounding box center [963, 33] width 90 height 22
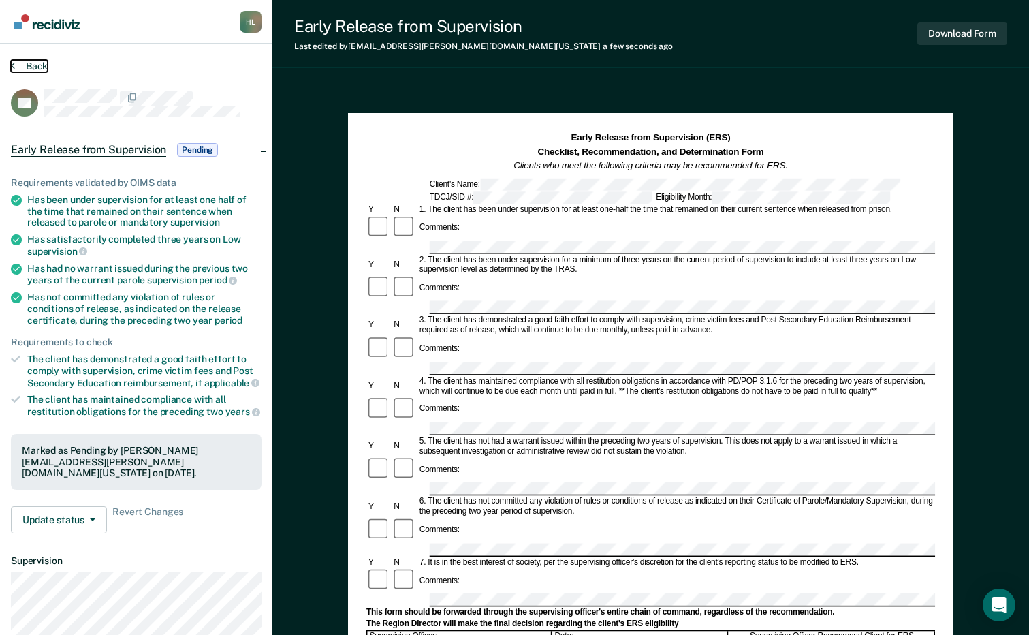
click at [27, 65] on button "Back" at bounding box center [29, 66] width 37 height 12
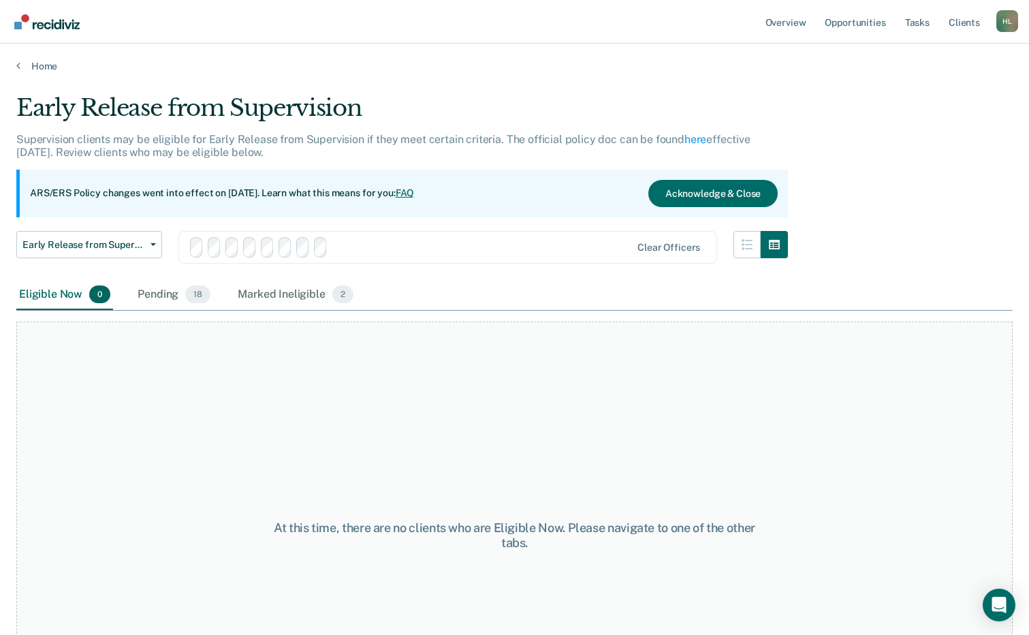
scroll to position [140, 0]
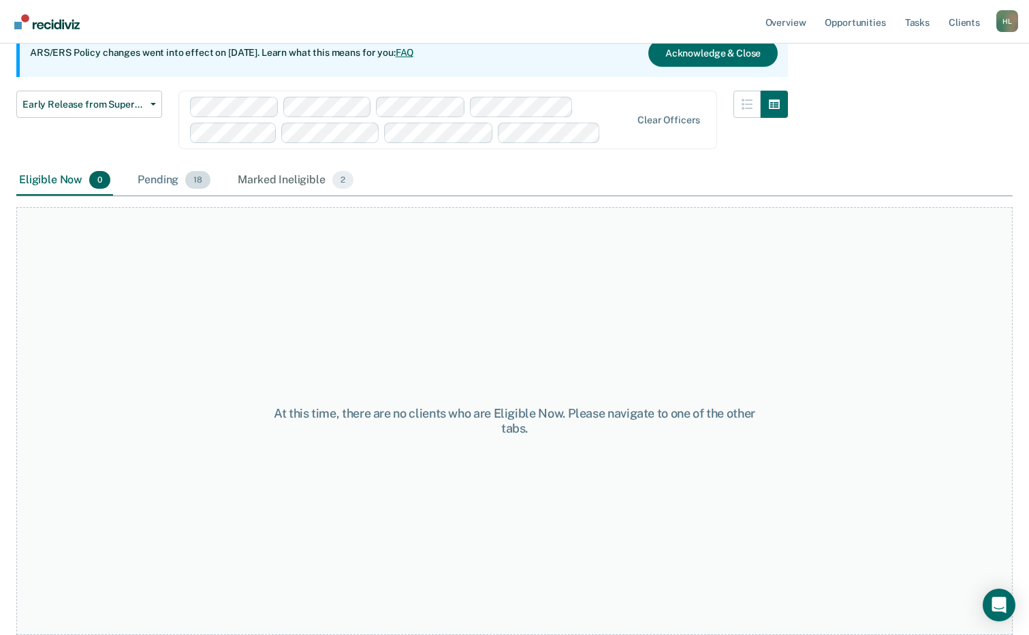
click at [175, 181] on div "Pending 18" at bounding box center [174, 181] width 78 height 30
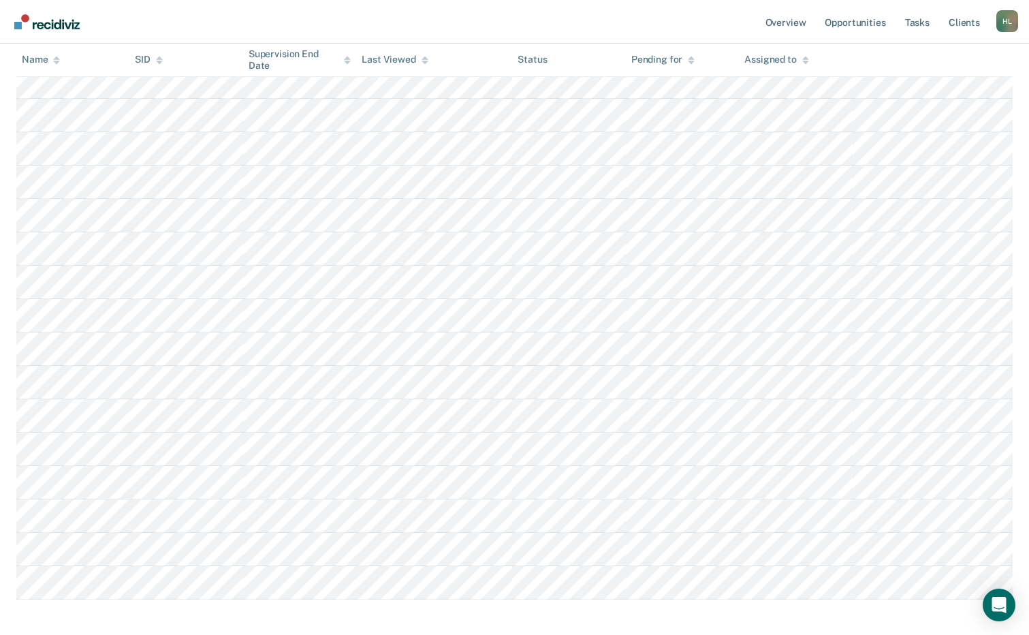
scroll to position [413, 0]
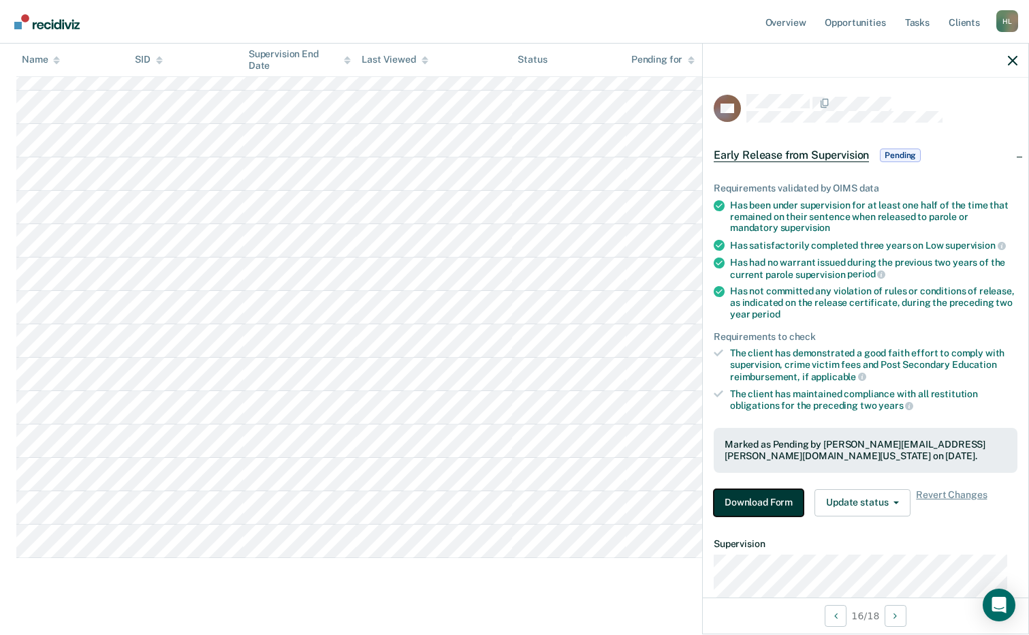
click at [756, 503] on button "Download Form" at bounding box center [759, 502] width 90 height 27
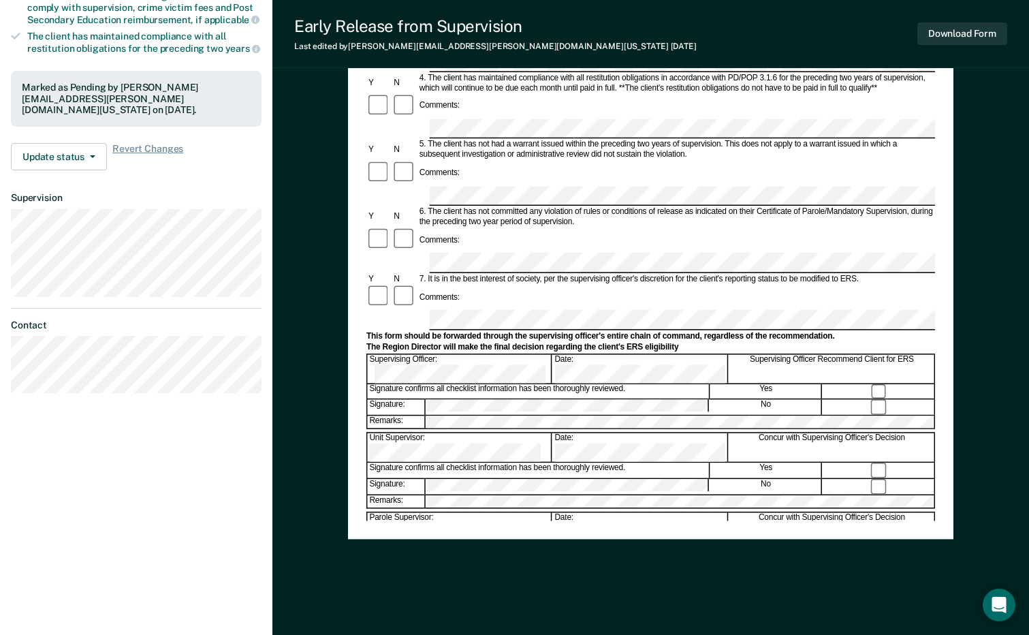
scroll to position [374, 0]
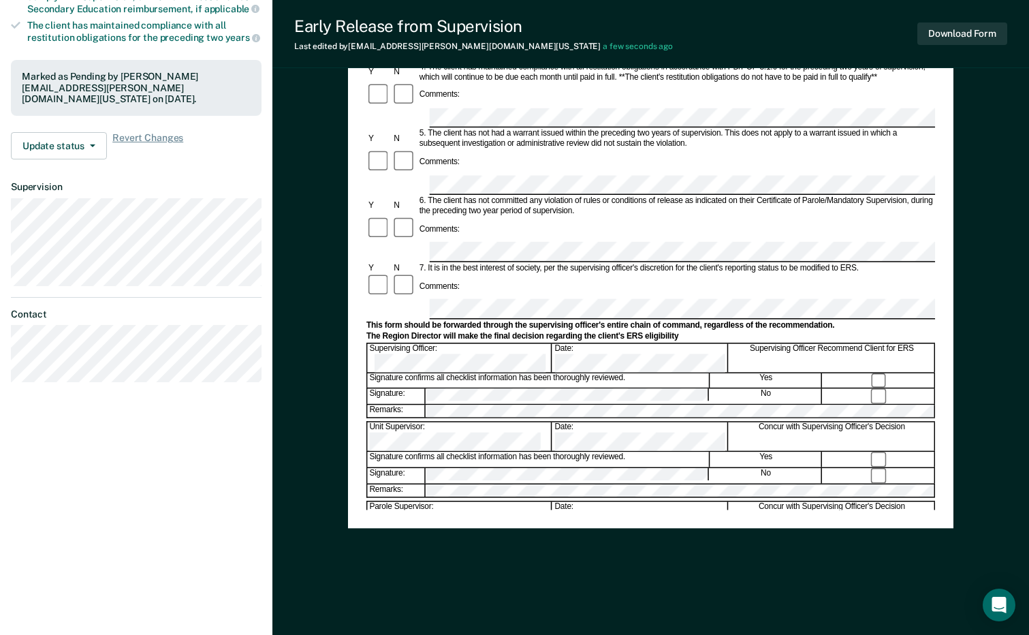
click at [980, 18] on div "Download Form" at bounding box center [963, 33] width 90 height 35
click at [974, 31] on button "Download Form" at bounding box center [963, 33] width 90 height 22
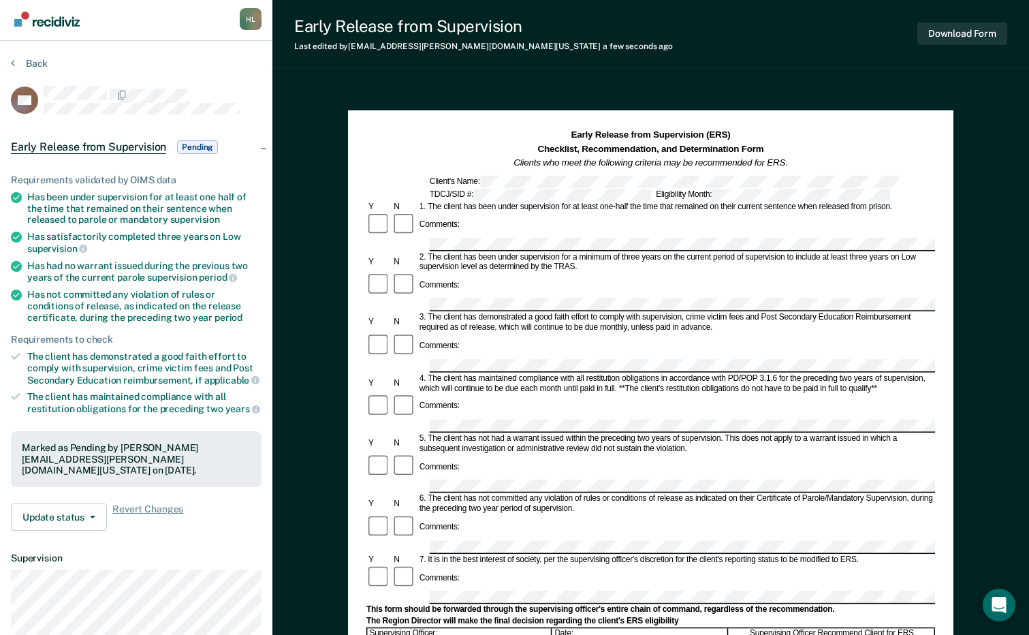
scroll to position [0, 0]
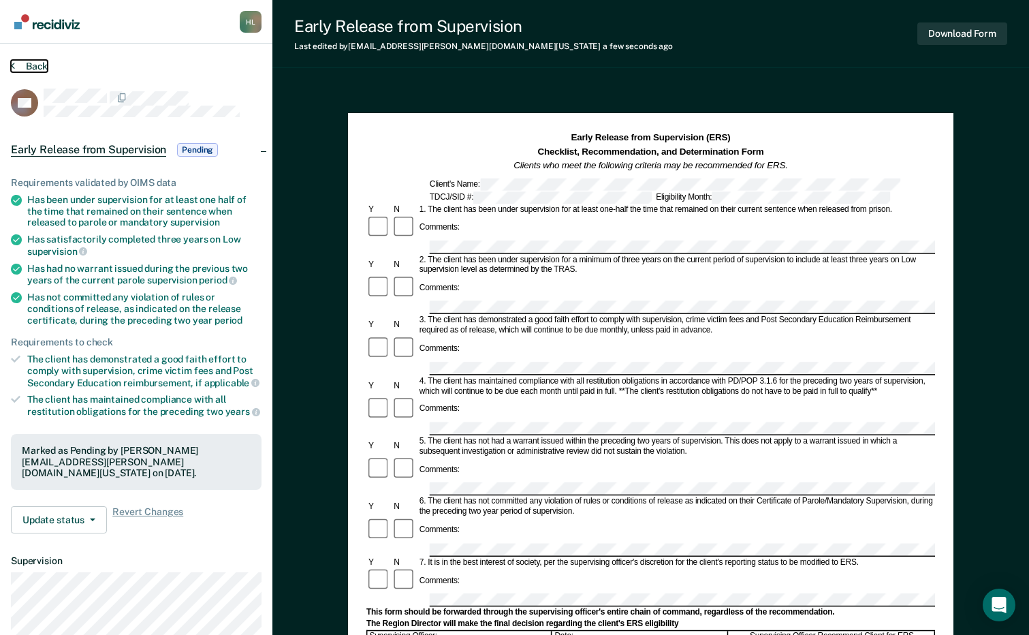
click at [37, 65] on button "Back" at bounding box center [29, 66] width 37 height 12
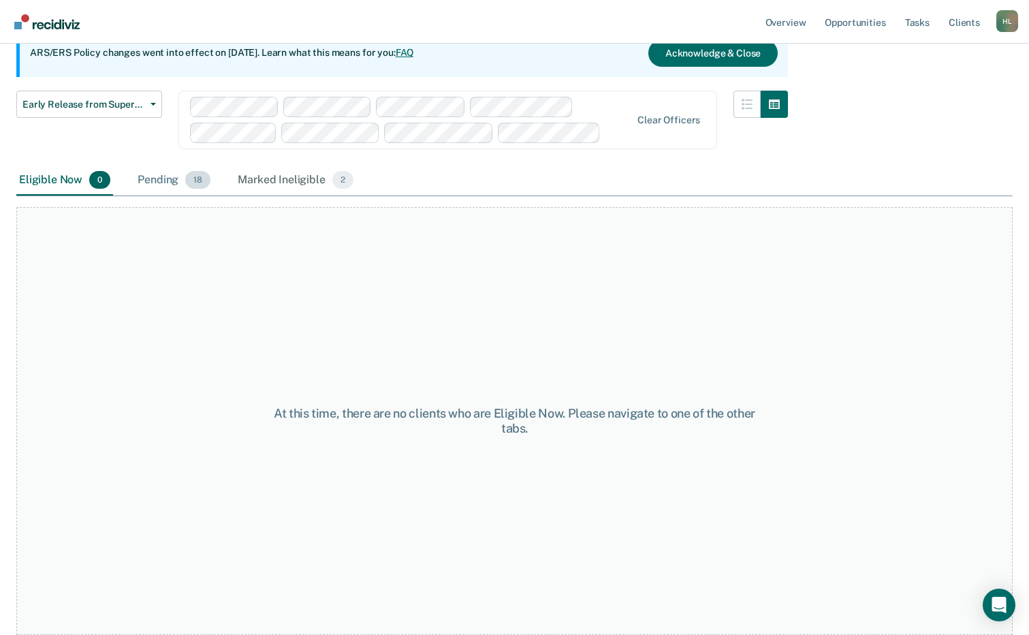
click at [168, 183] on div "Pending 18" at bounding box center [174, 181] width 78 height 30
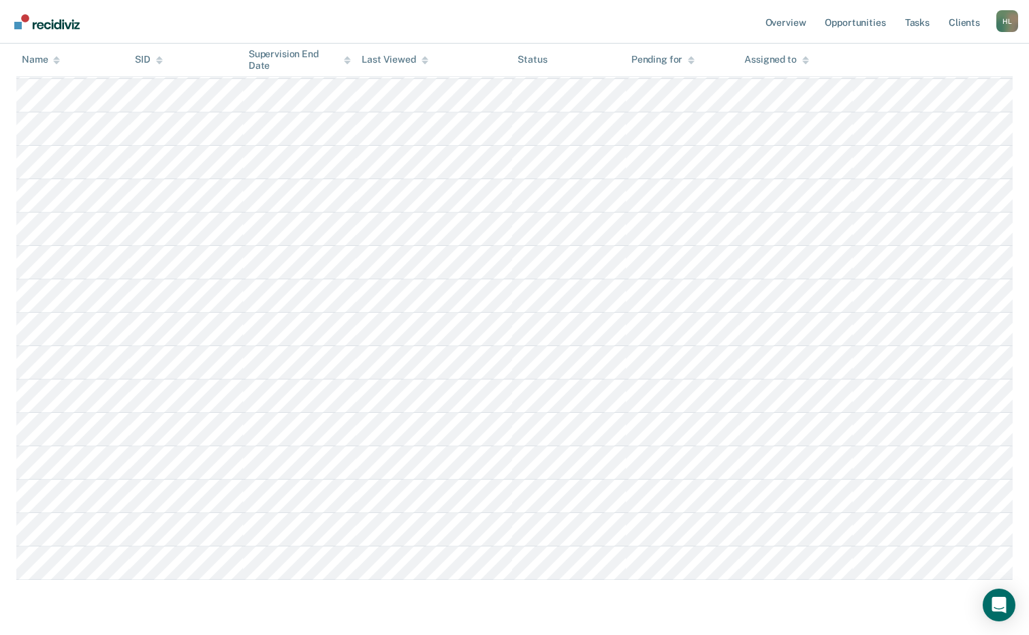
scroll to position [393, 0]
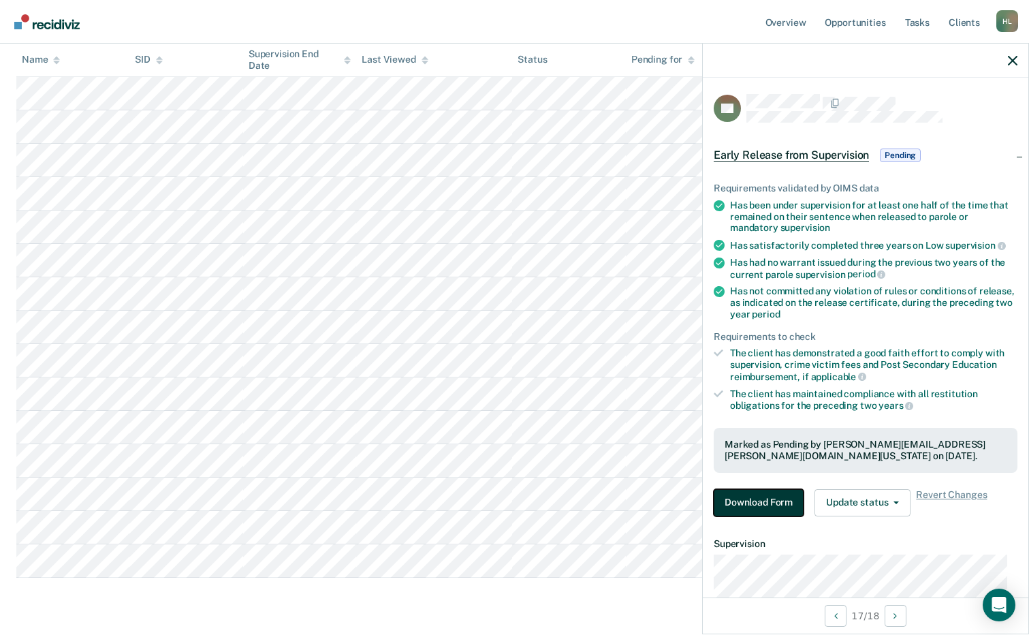
click at [734, 489] on button "Download Form" at bounding box center [759, 502] width 90 height 27
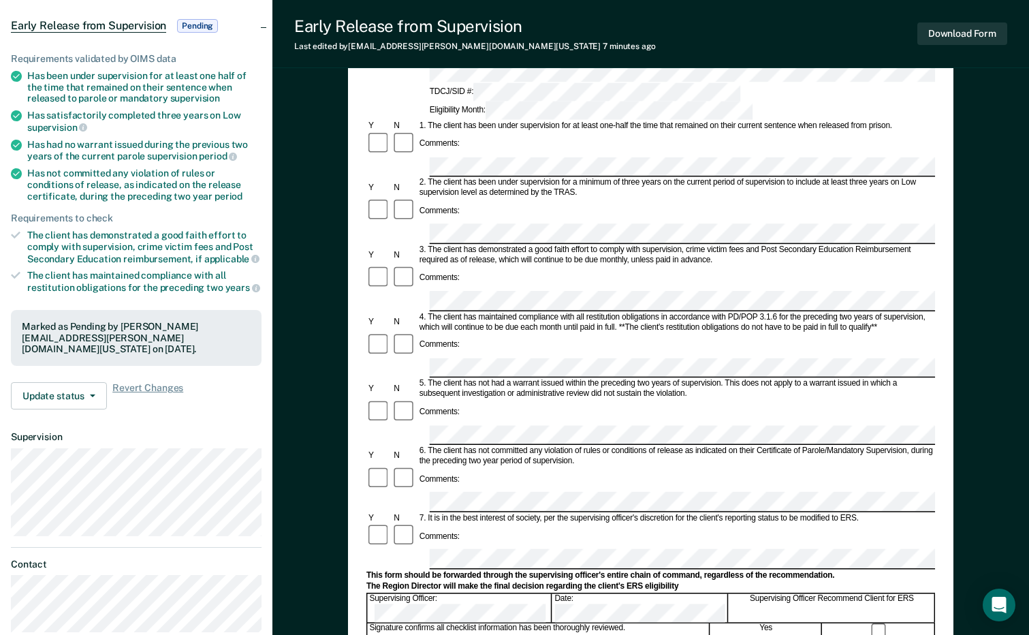
scroll to position [341, 0]
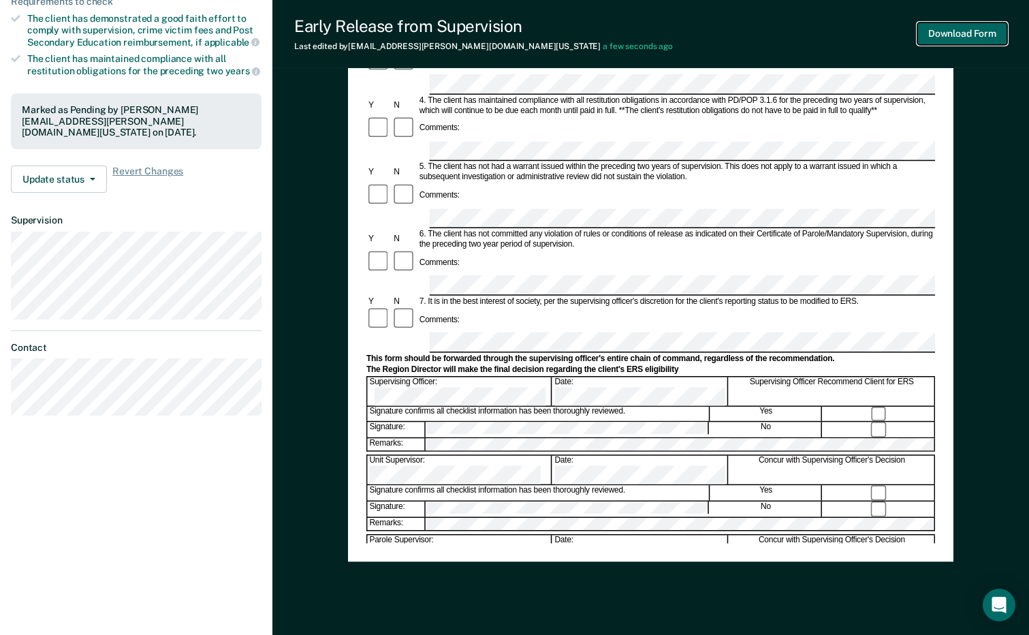
click at [978, 35] on button "Download Form" at bounding box center [963, 33] width 90 height 22
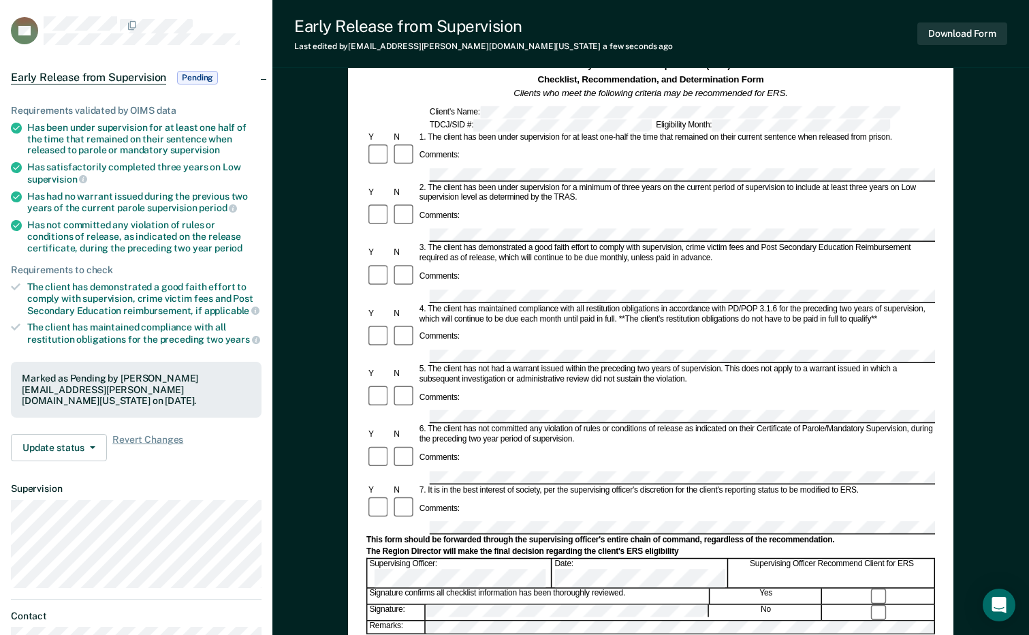
scroll to position [0, 0]
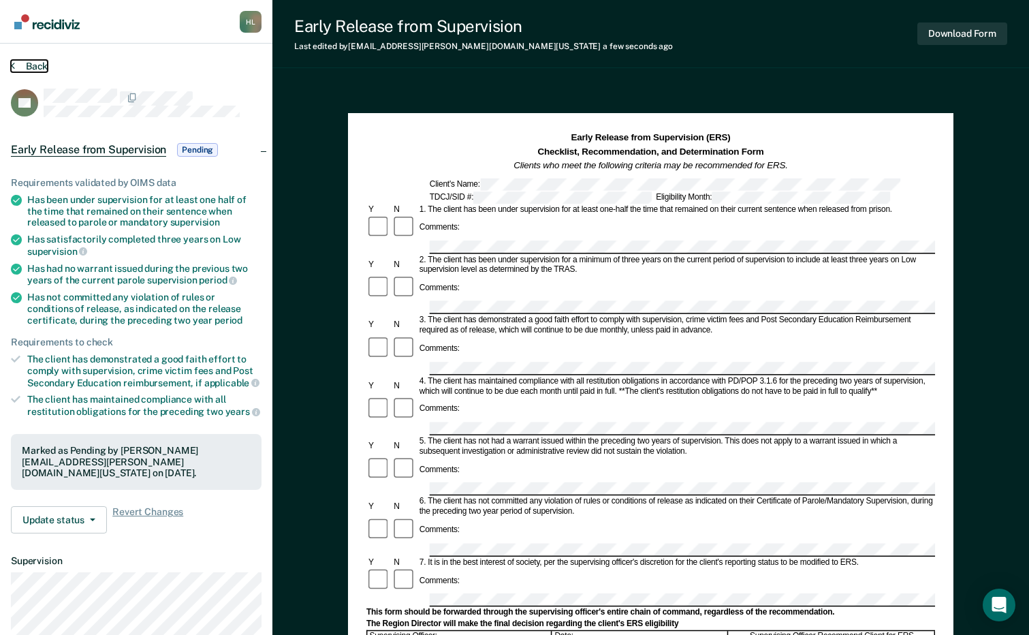
click at [27, 63] on button "Back" at bounding box center [29, 66] width 37 height 12
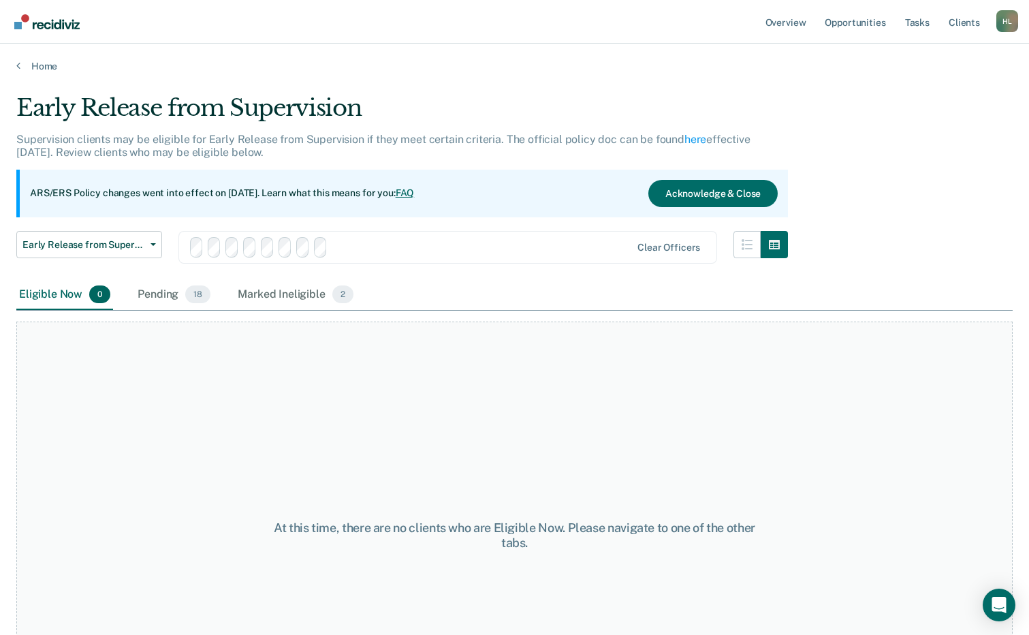
scroll to position [140, 0]
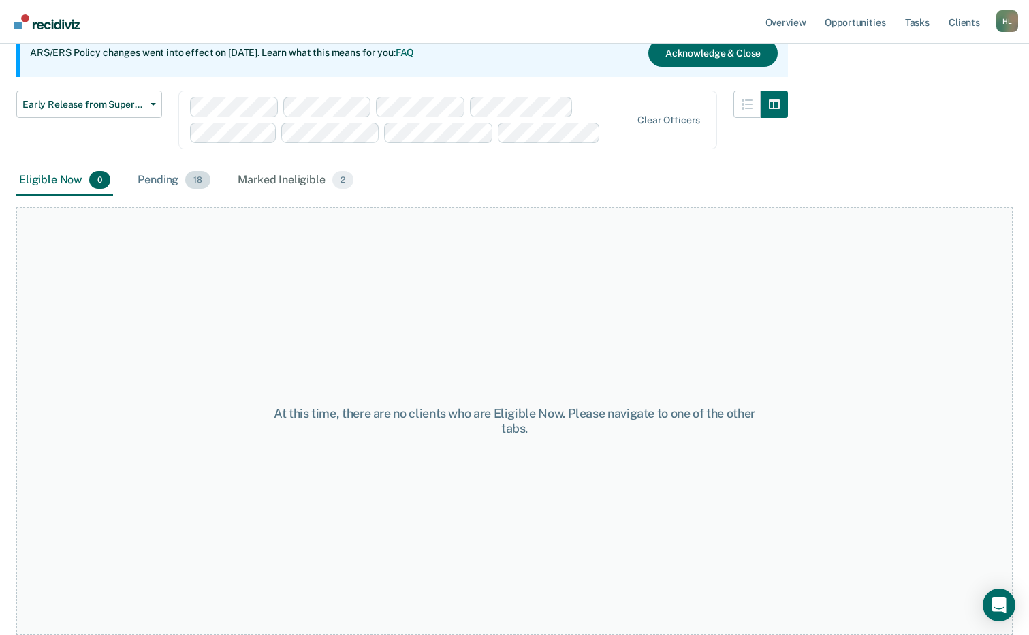
click at [161, 186] on div "Pending 18" at bounding box center [174, 181] width 78 height 30
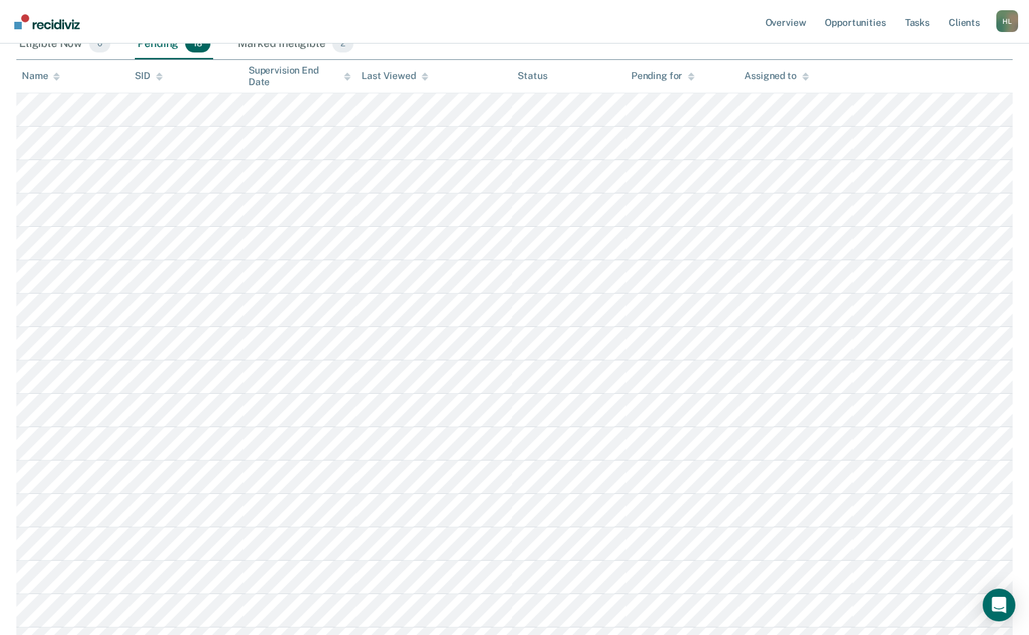
scroll to position [208, 0]
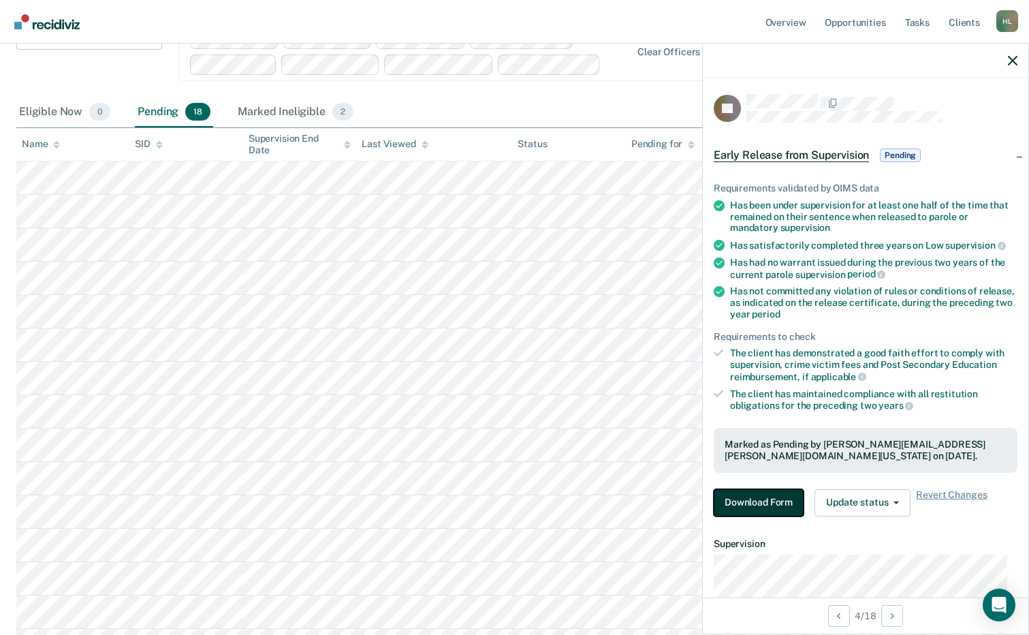
click at [743, 503] on button "Download Form" at bounding box center [759, 502] width 90 height 27
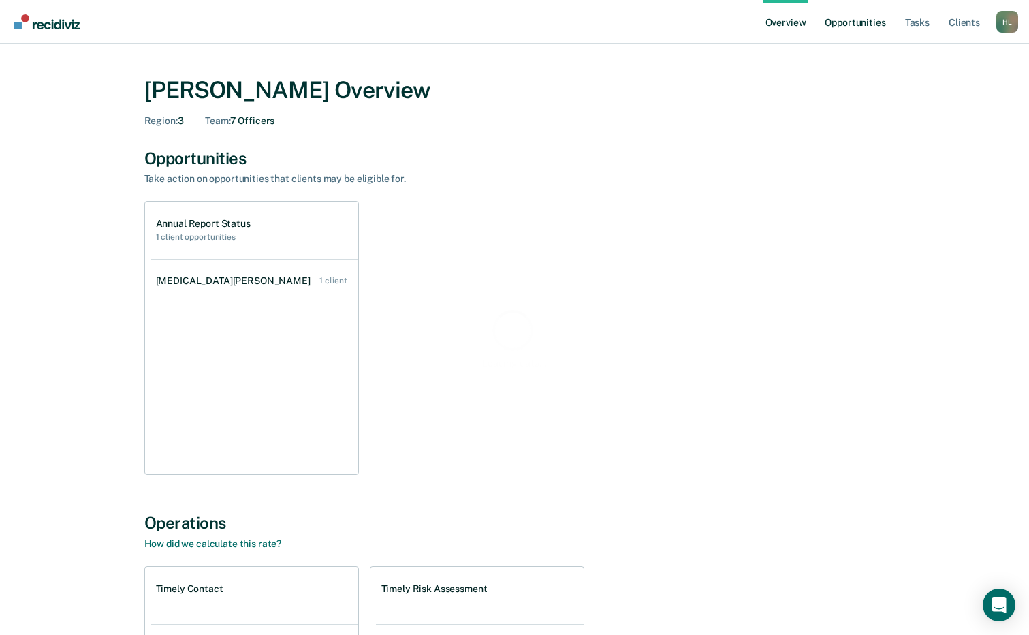
click at [867, 23] on link "Opportunities" at bounding box center [855, 22] width 66 height 44
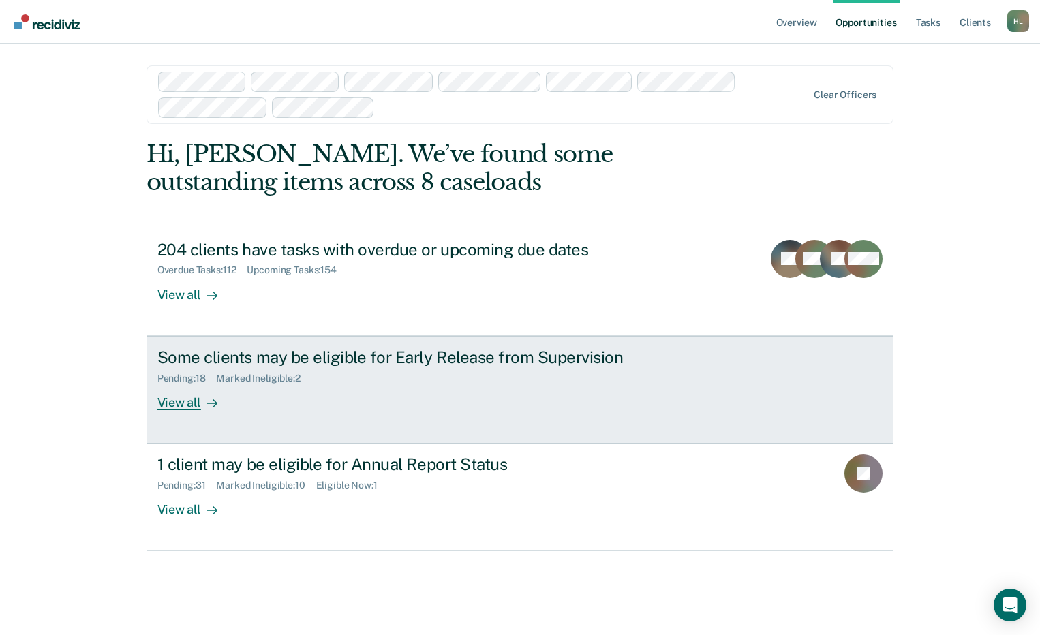
click at [404, 387] on div "Some clients may be eligible for Early Release from Supervision Pending : 18 Ma…" at bounding box center [412, 378] width 511 height 63
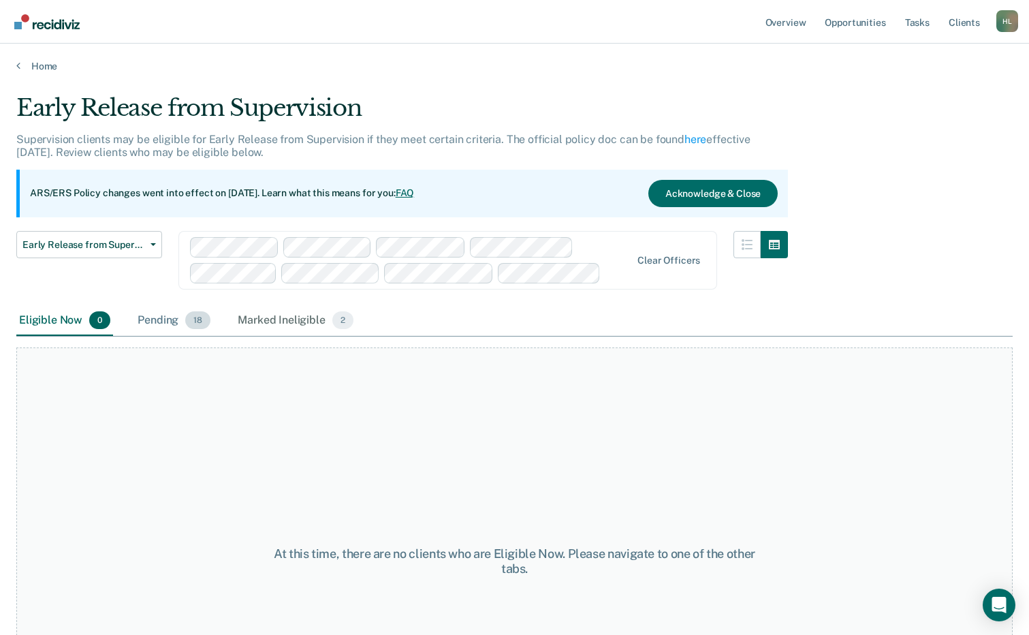
click at [159, 322] on div "Pending 18" at bounding box center [174, 321] width 78 height 30
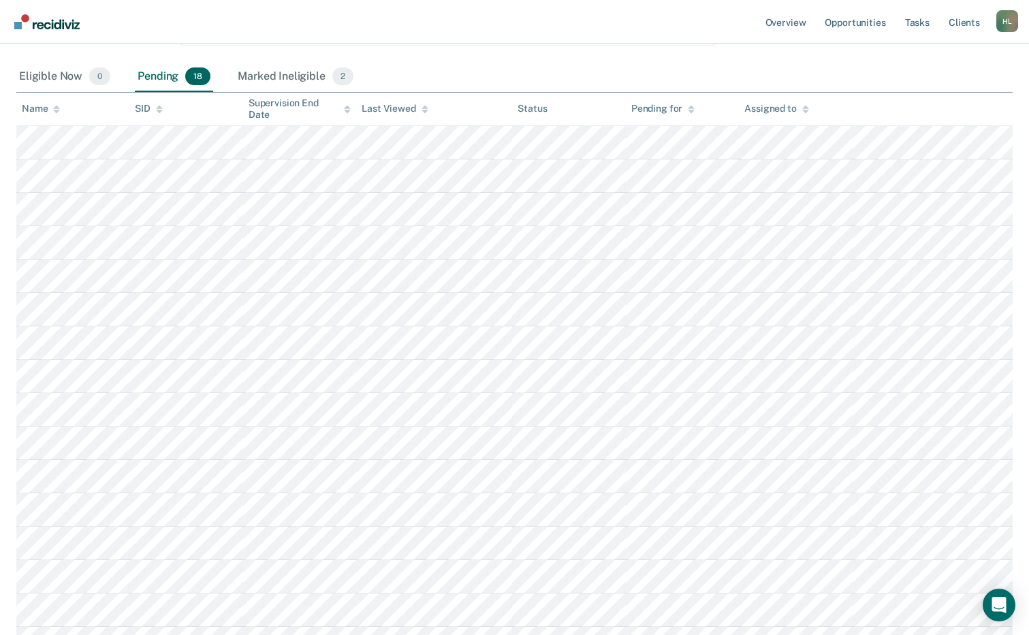
scroll to position [161, 0]
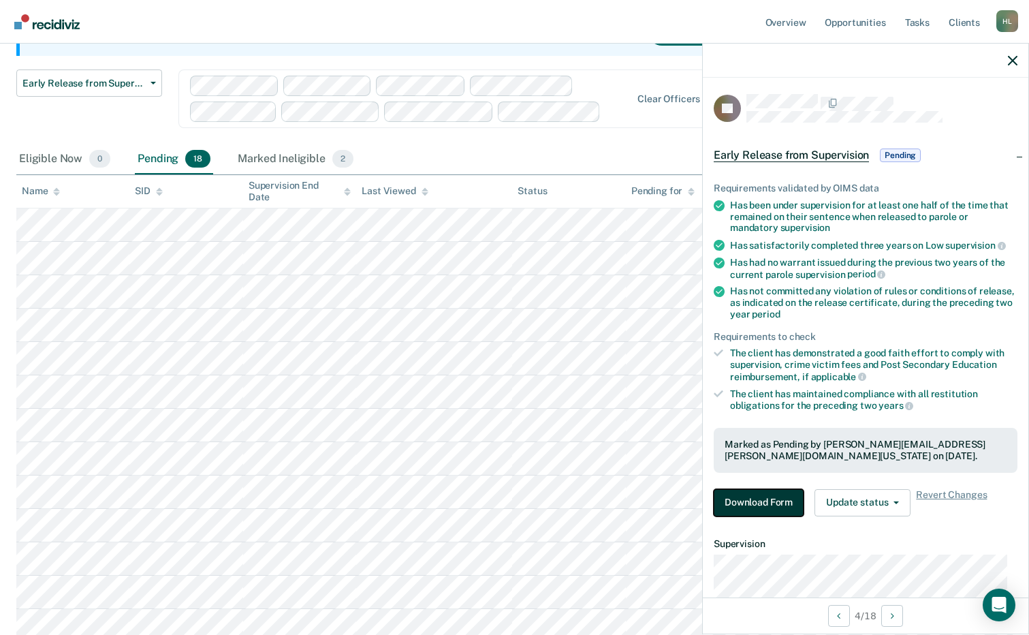
click at [754, 499] on button "Download Form" at bounding box center [759, 502] width 90 height 27
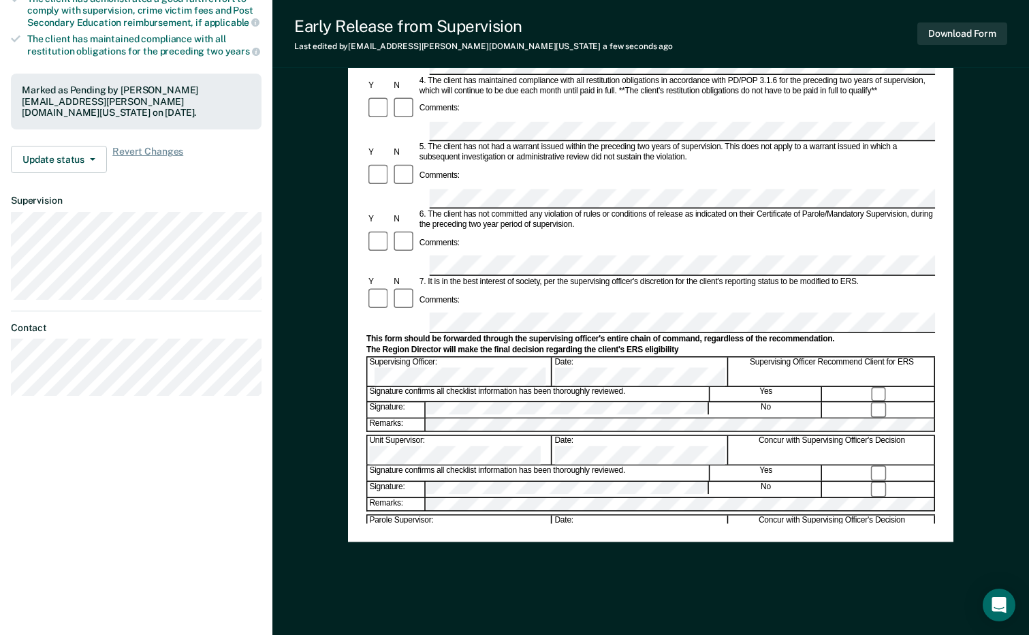
scroll to position [374, 0]
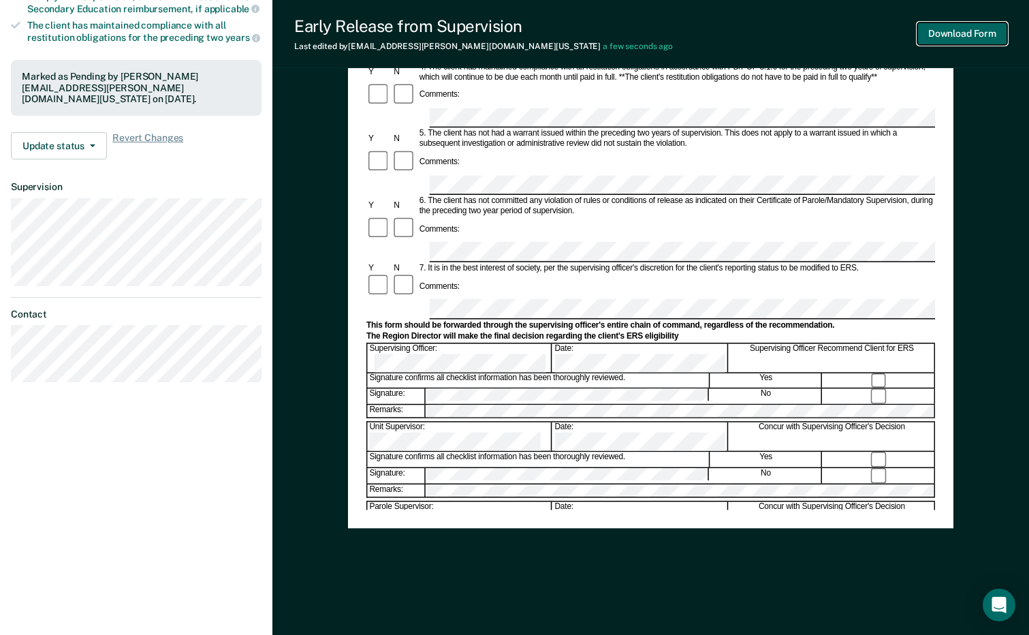
click at [972, 33] on button "Download Form" at bounding box center [963, 33] width 90 height 22
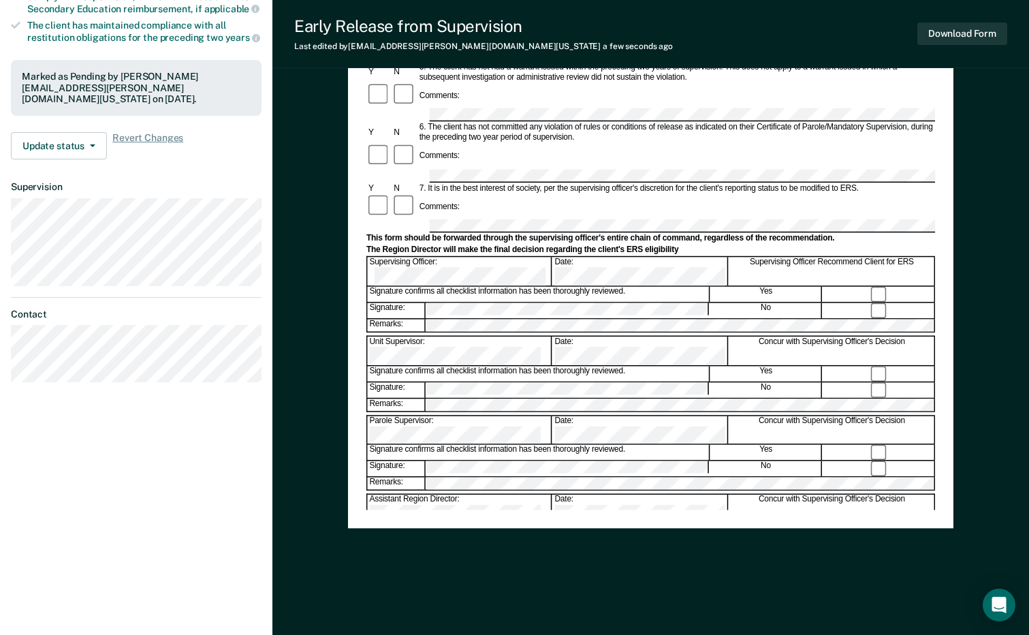
scroll to position [0, 0]
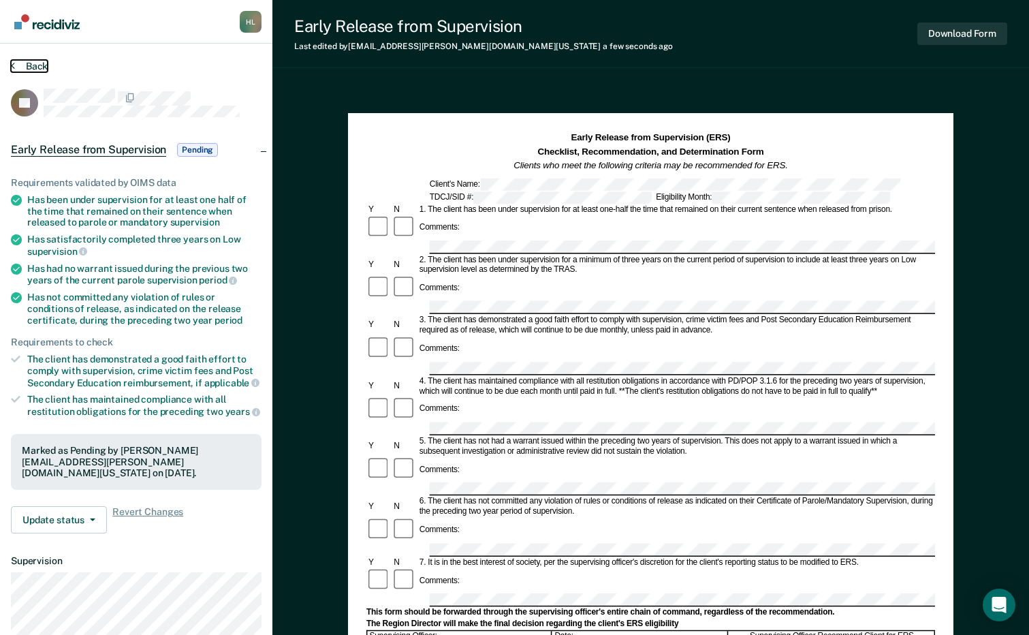
click at [19, 69] on button "Back" at bounding box center [29, 66] width 37 height 12
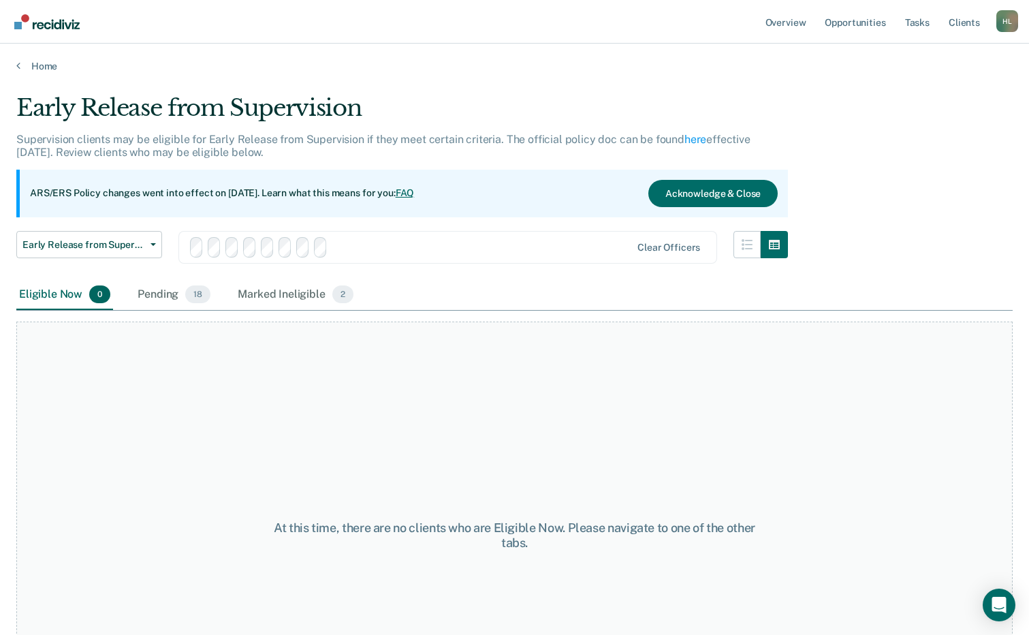
scroll to position [140, 0]
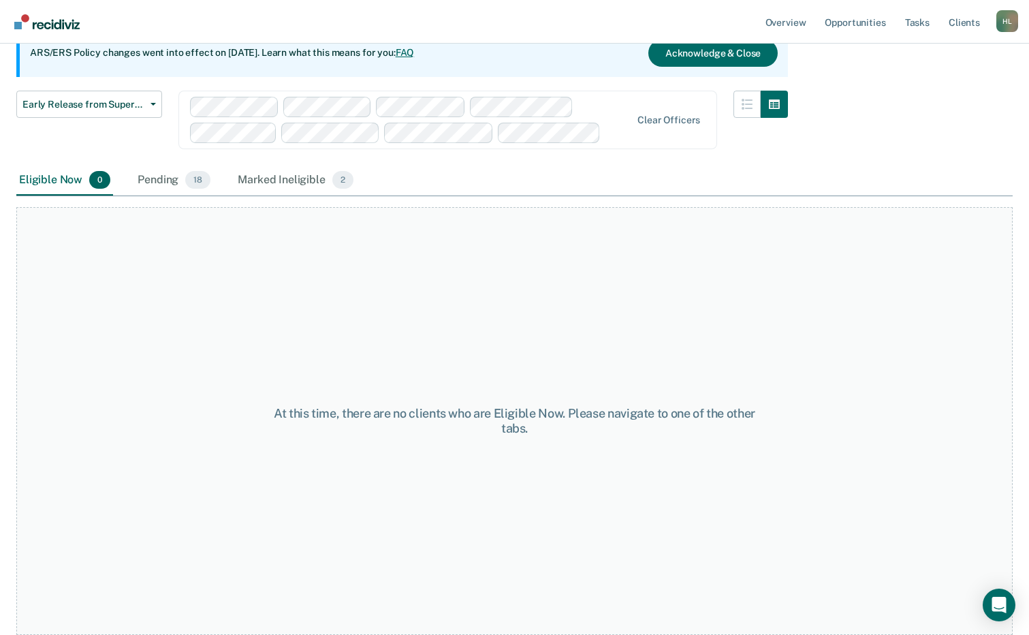
click at [134, 170] on div "Eligible Now 0 Pending 18 Marked Ineligible 2" at bounding box center [186, 181] width 340 height 30
click at [154, 182] on div "Pending 18" at bounding box center [174, 181] width 78 height 30
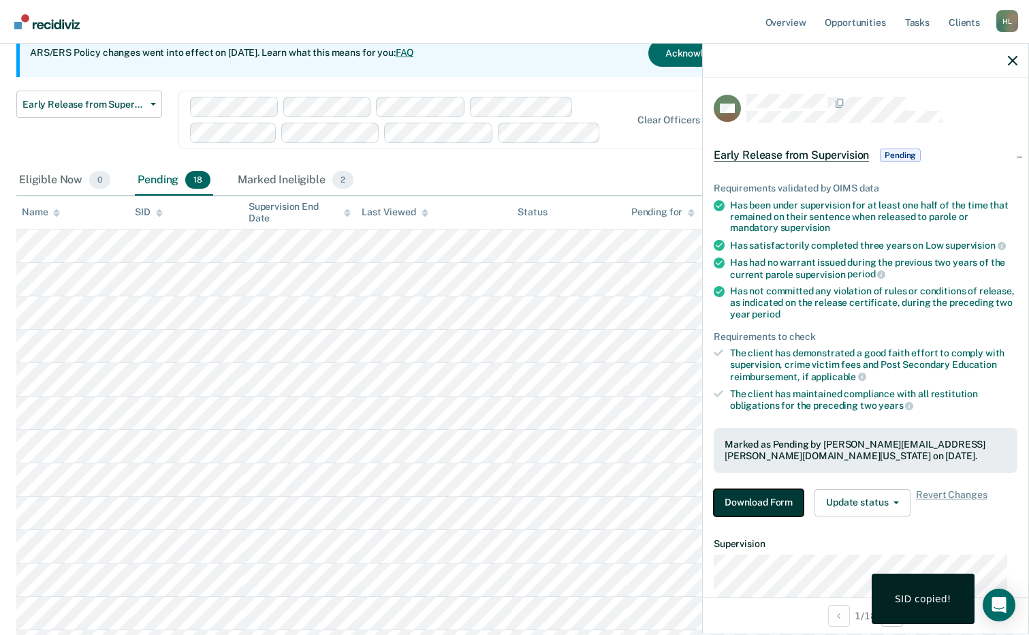
click at [753, 498] on button "Download Form" at bounding box center [759, 502] width 90 height 27
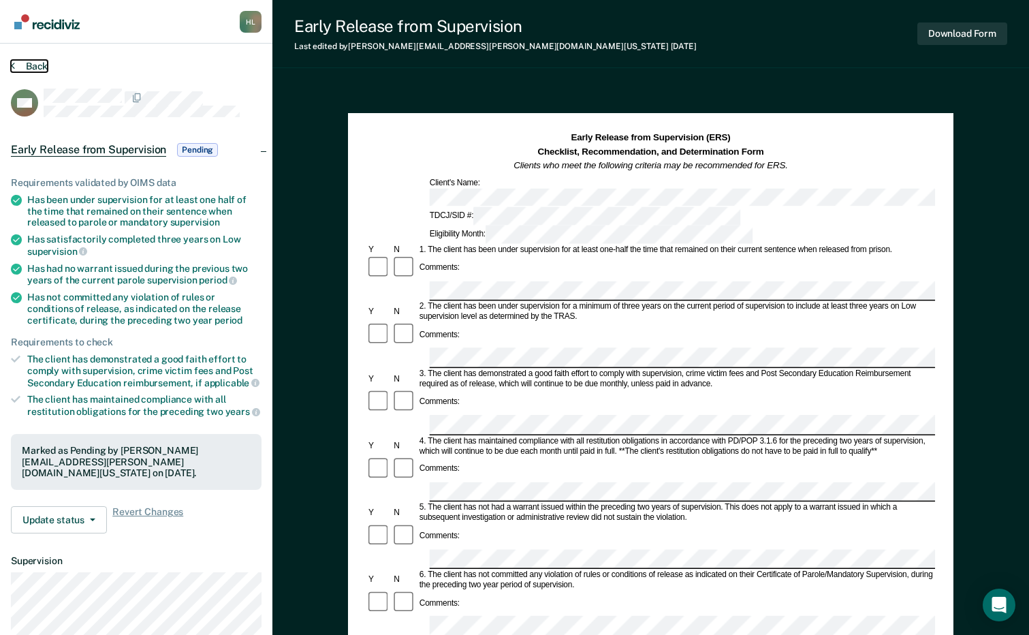
click at [43, 61] on button "Back" at bounding box center [29, 66] width 37 height 12
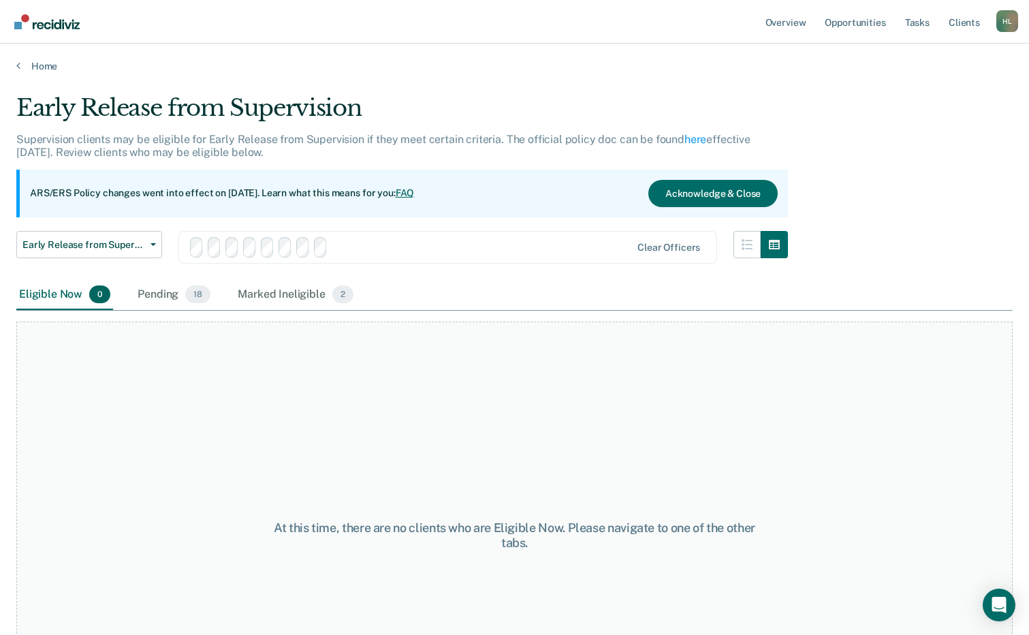
scroll to position [140, 0]
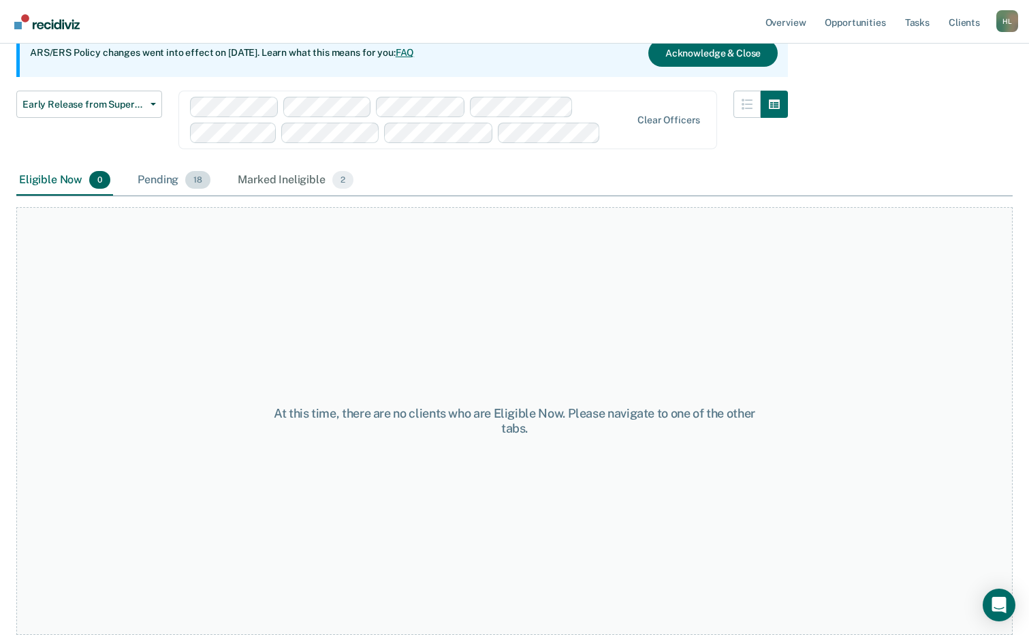
click at [168, 166] on div "Pending 18" at bounding box center [174, 181] width 78 height 30
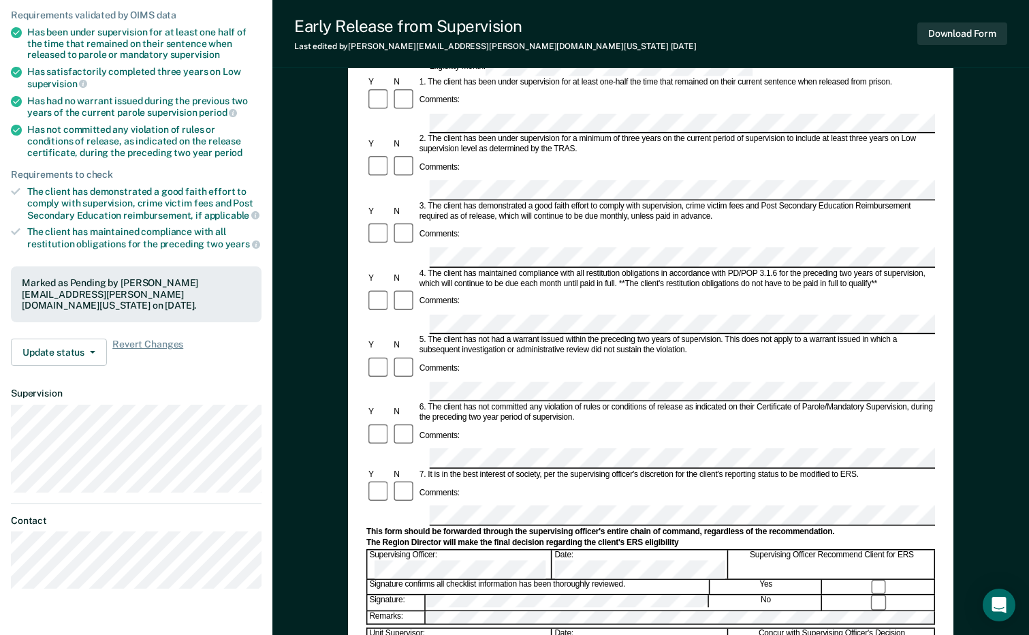
scroll to position [273, 0]
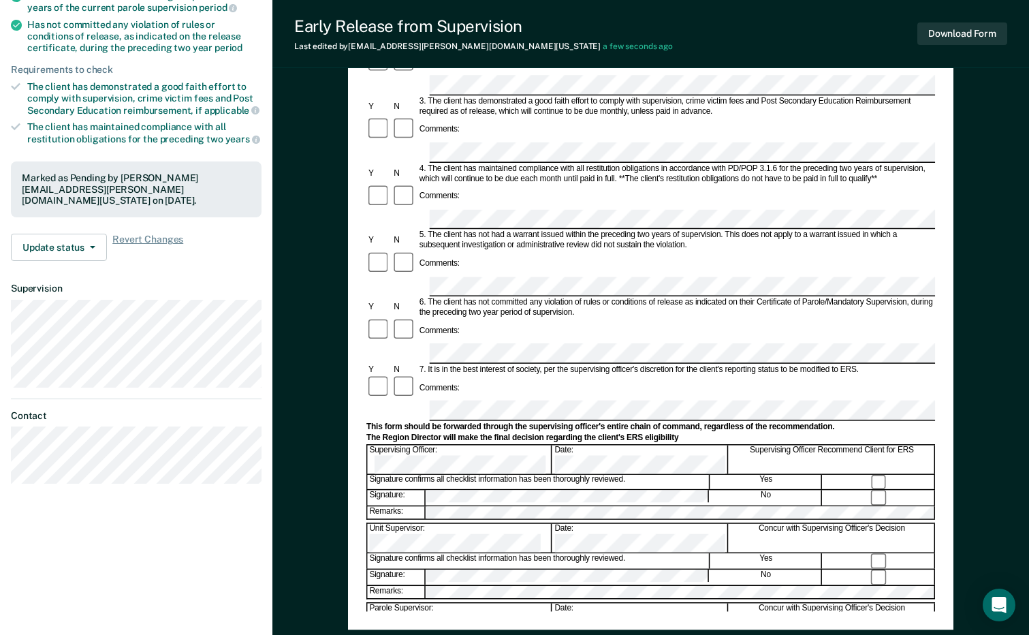
click at [886, 570] on div at bounding box center [880, 577] width 112 height 15
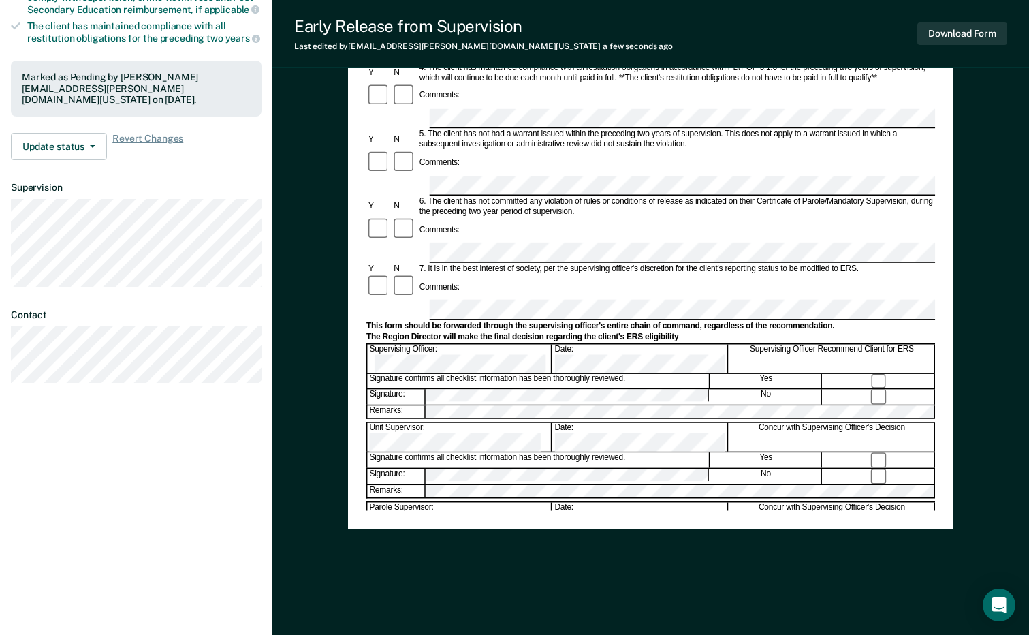
scroll to position [374, 0]
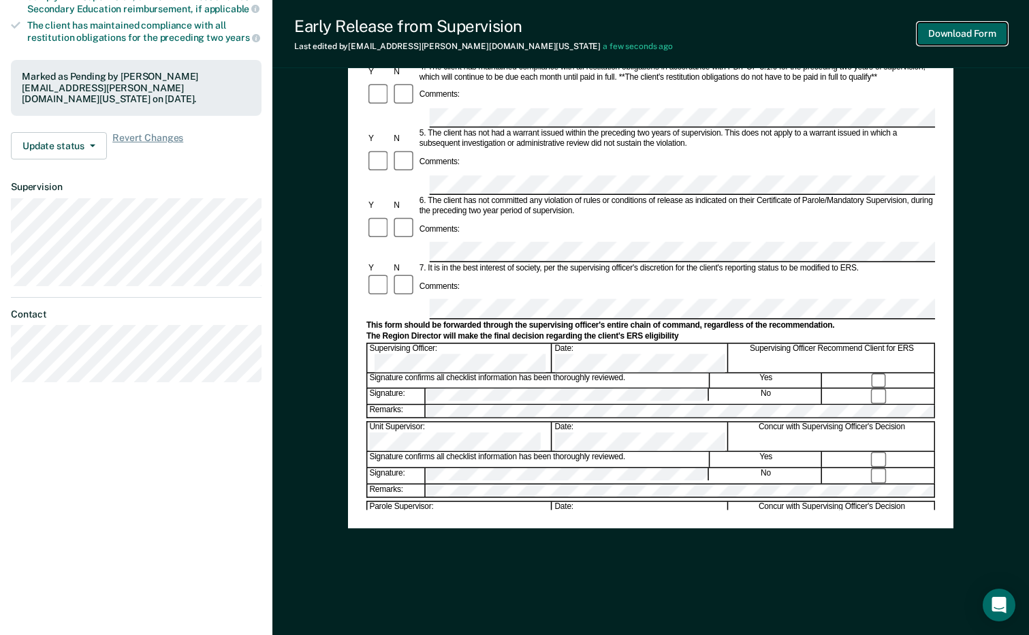
click at [961, 36] on button "Download Form" at bounding box center [963, 33] width 90 height 22
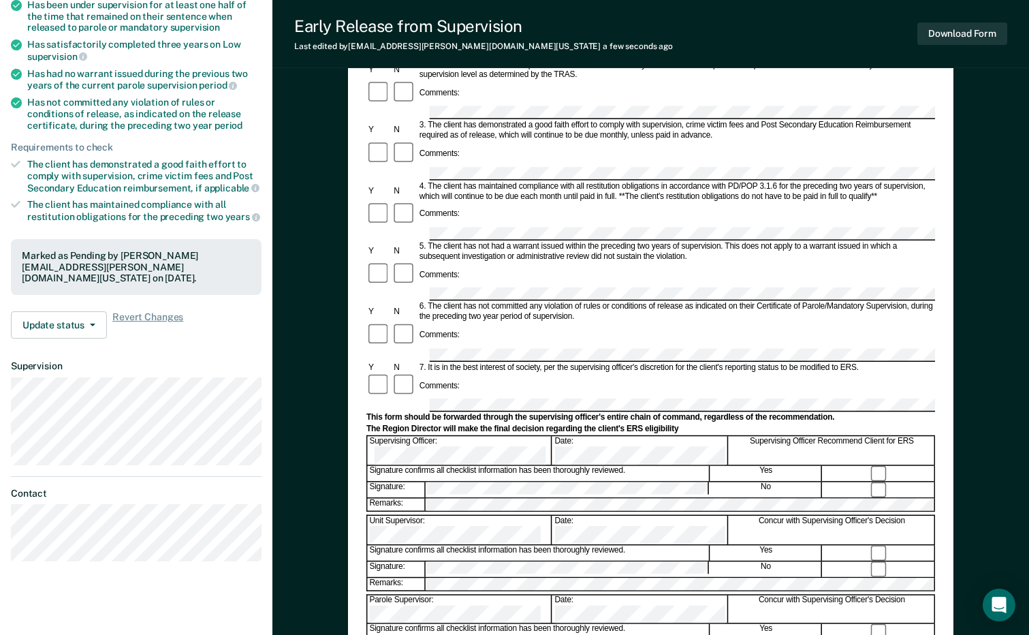
scroll to position [0, 0]
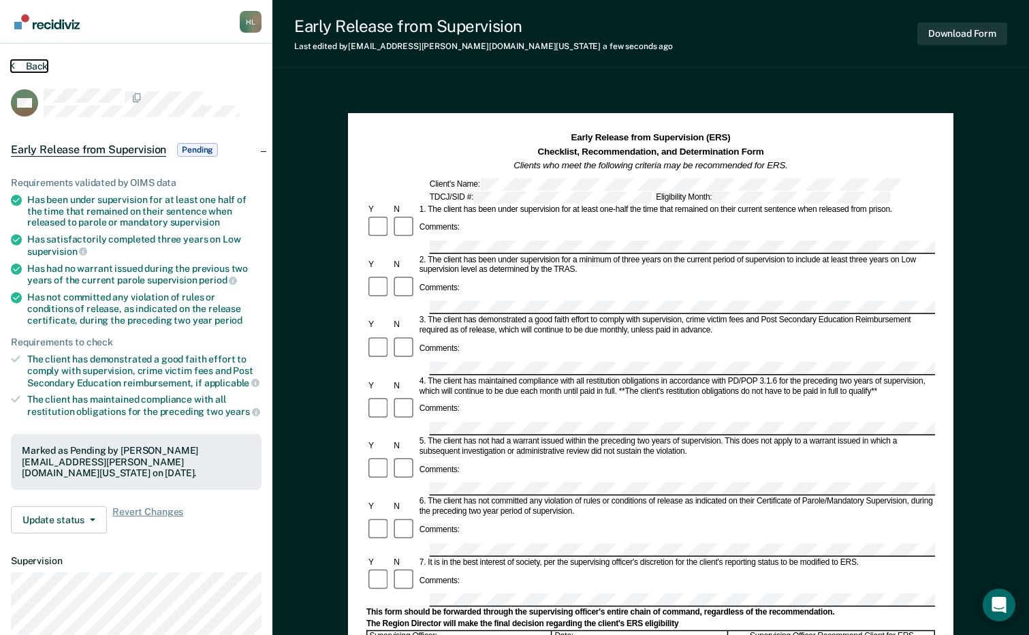
click at [31, 62] on button "Back" at bounding box center [29, 66] width 37 height 12
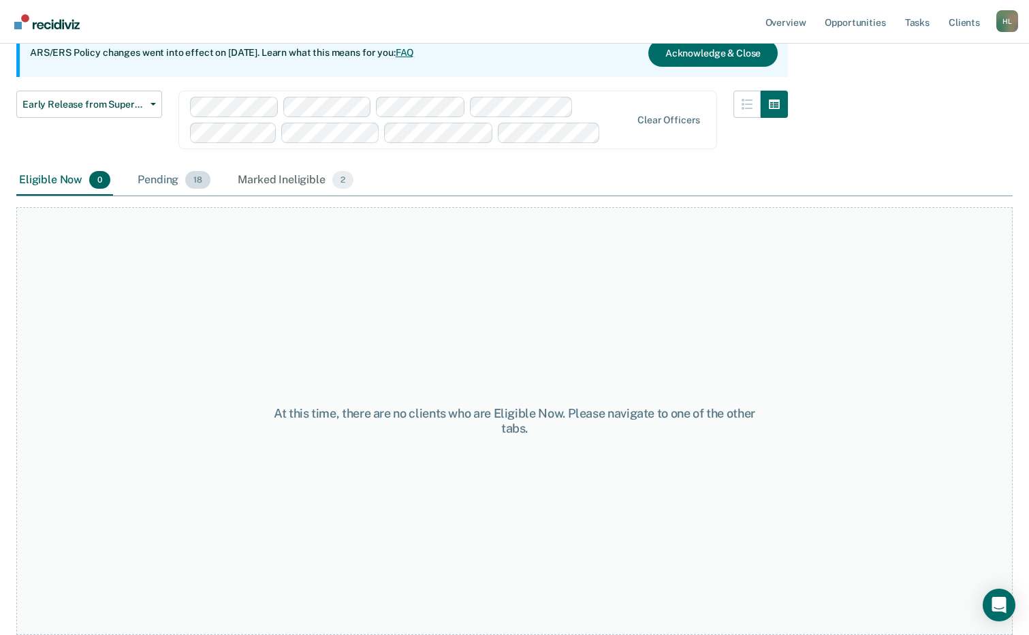
click at [162, 174] on div "Pending 18" at bounding box center [174, 181] width 78 height 30
